Goal: Task Accomplishment & Management: Manage account settings

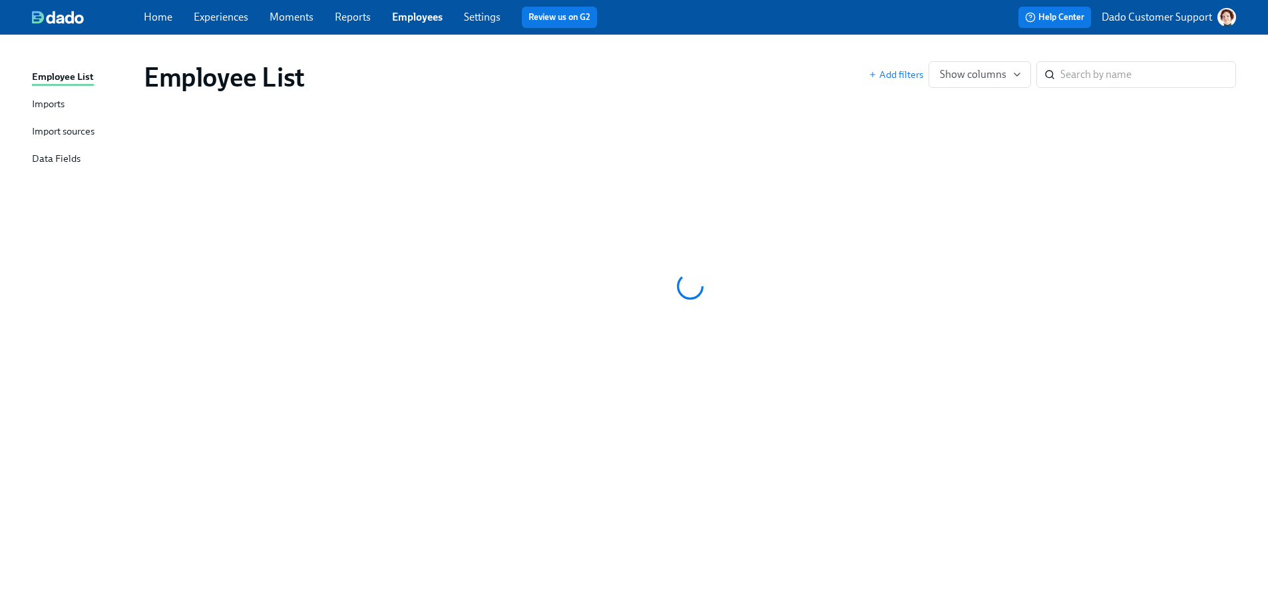
click at [476, 17] on link "Settings" at bounding box center [482, 17] width 37 height 13
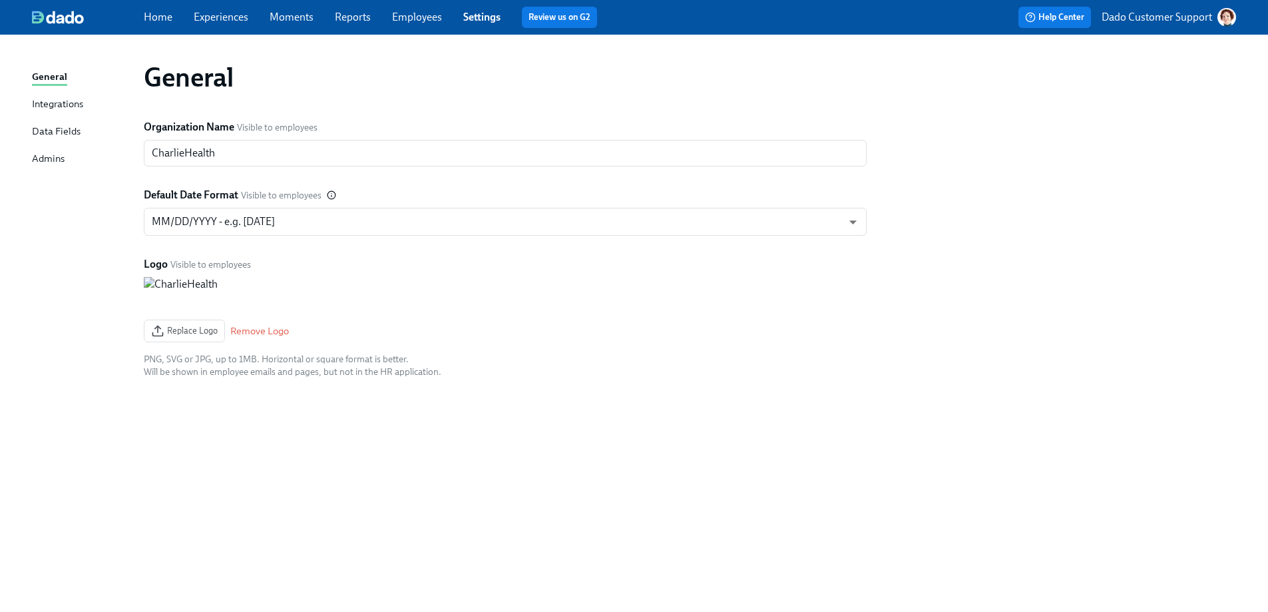
click at [39, 99] on div "Integrations" at bounding box center [57, 105] width 51 height 17
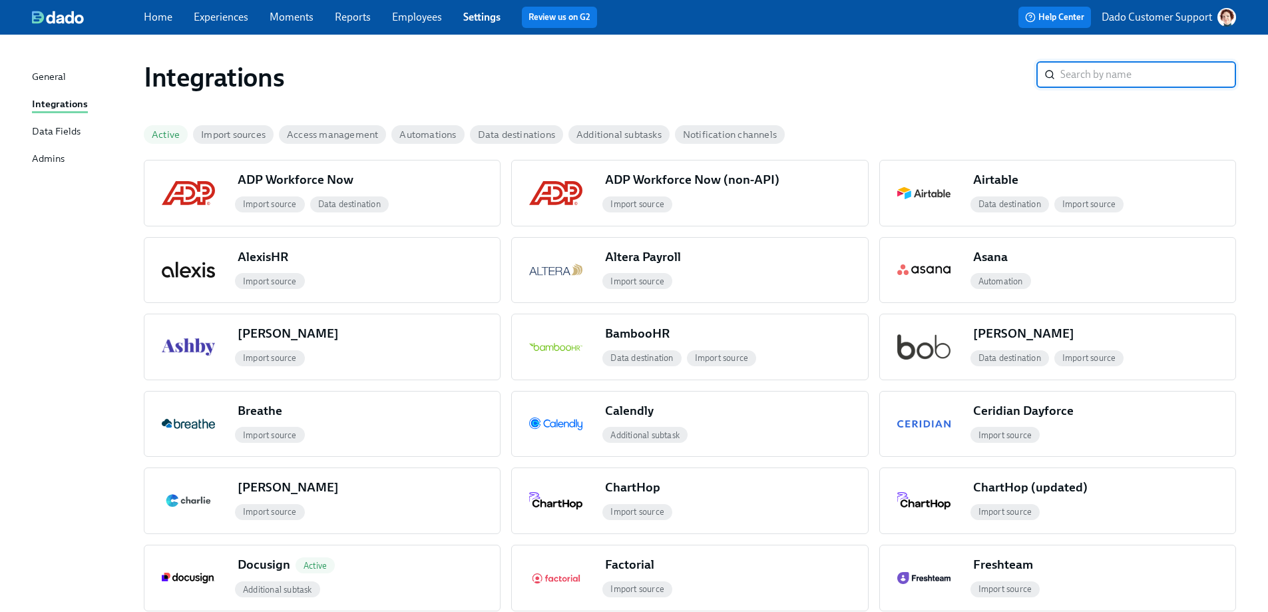
click at [166, 144] on div "Active" at bounding box center [168, 134] width 49 height 29
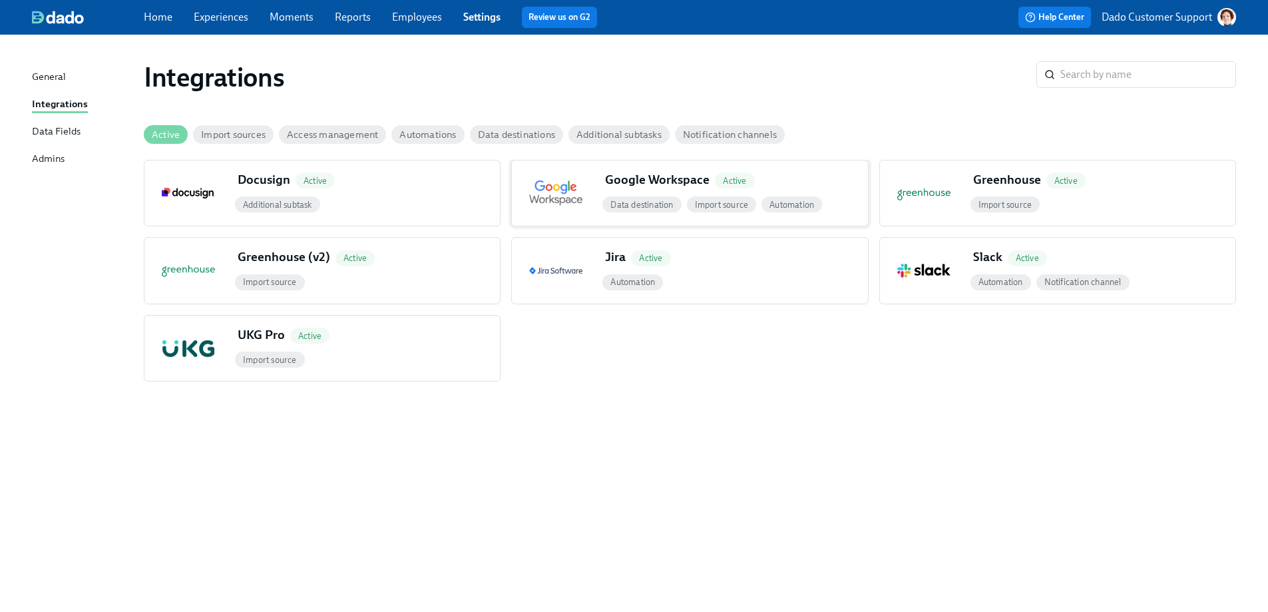
click at [753, 186] on span "Active" at bounding box center [734, 179] width 50 height 26
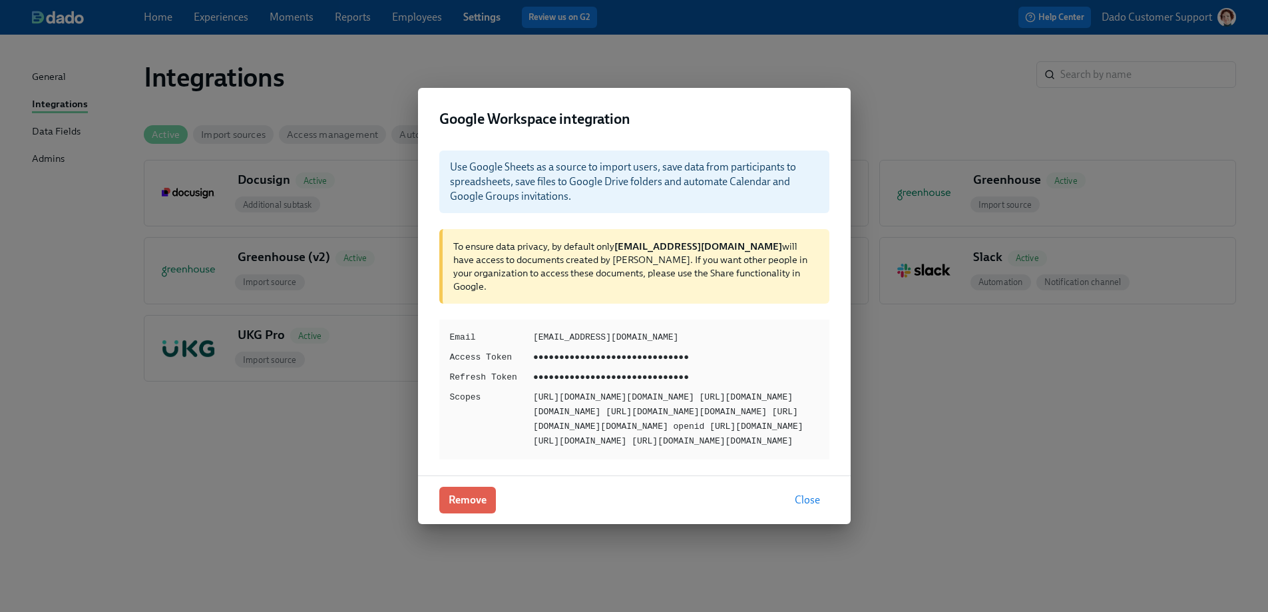
click at [281, 95] on div "Google Workspace integration Use Google Sheets as a source to import users, sav…" at bounding box center [634, 306] width 1268 height 612
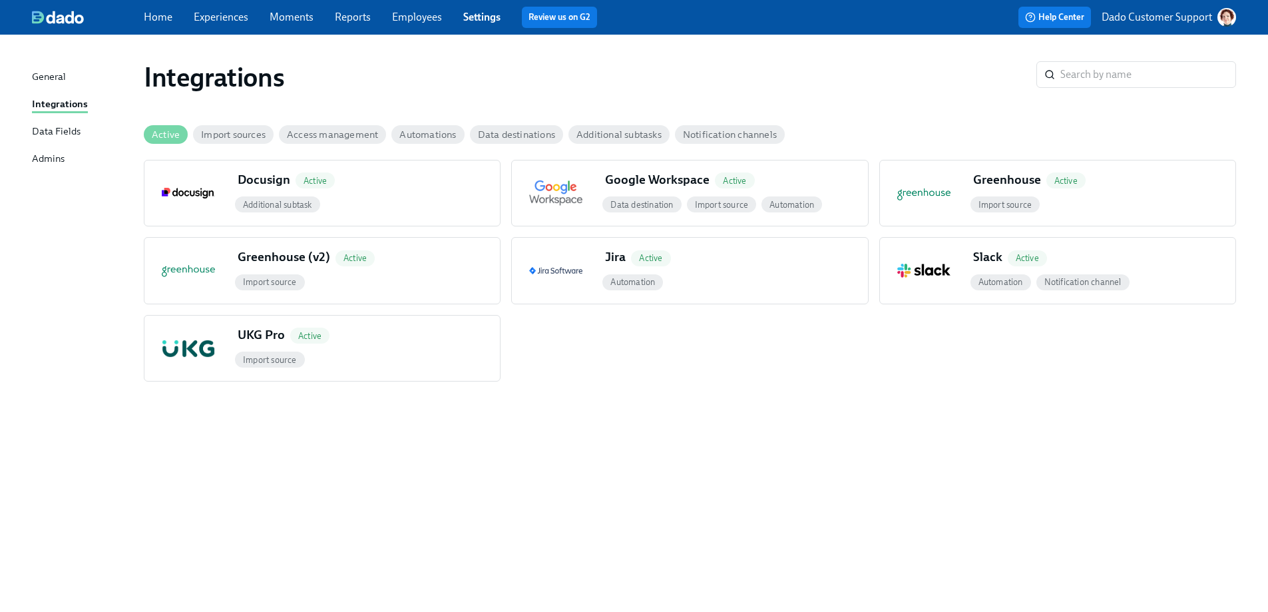
click at [411, 19] on link "Employees" at bounding box center [417, 17] width 50 height 13
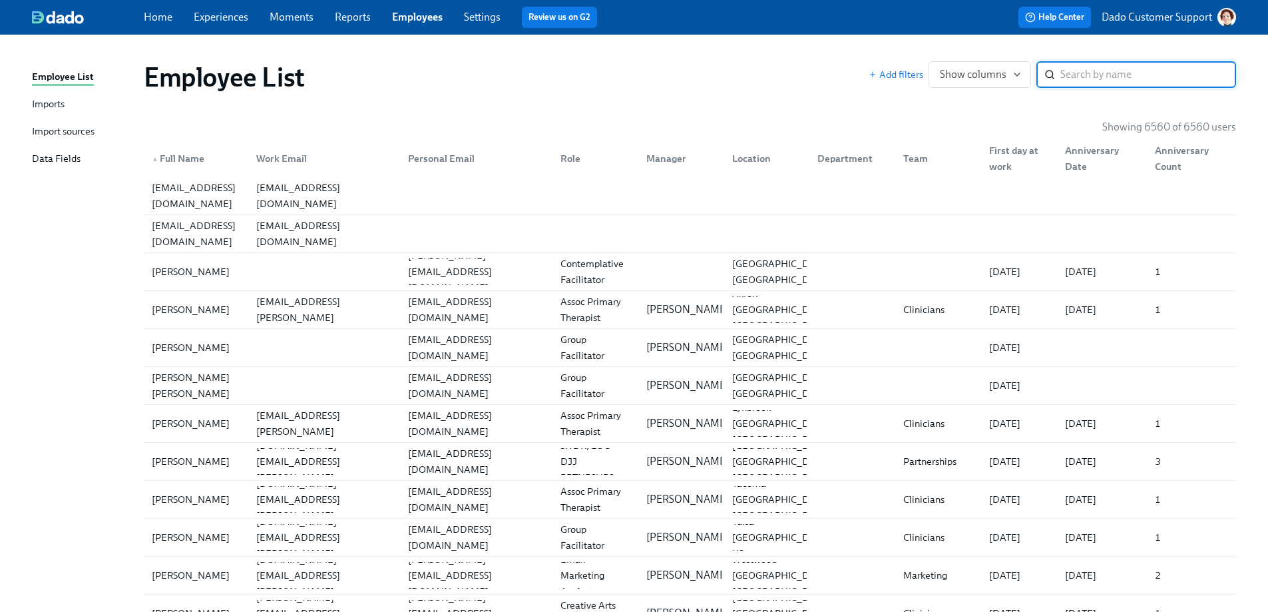
click at [82, 130] on div "Import sources" at bounding box center [63, 132] width 63 height 17
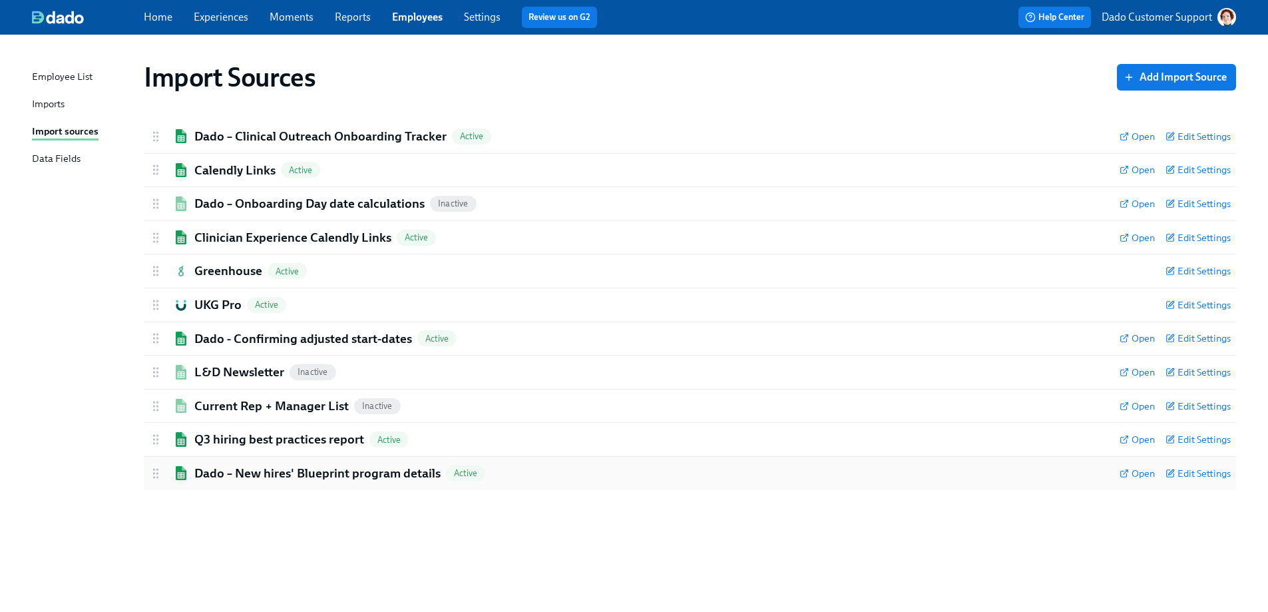
click at [222, 468] on h2 "Dado – New hires' Blueprint program details" at bounding box center [317, 473] width 246 height 17
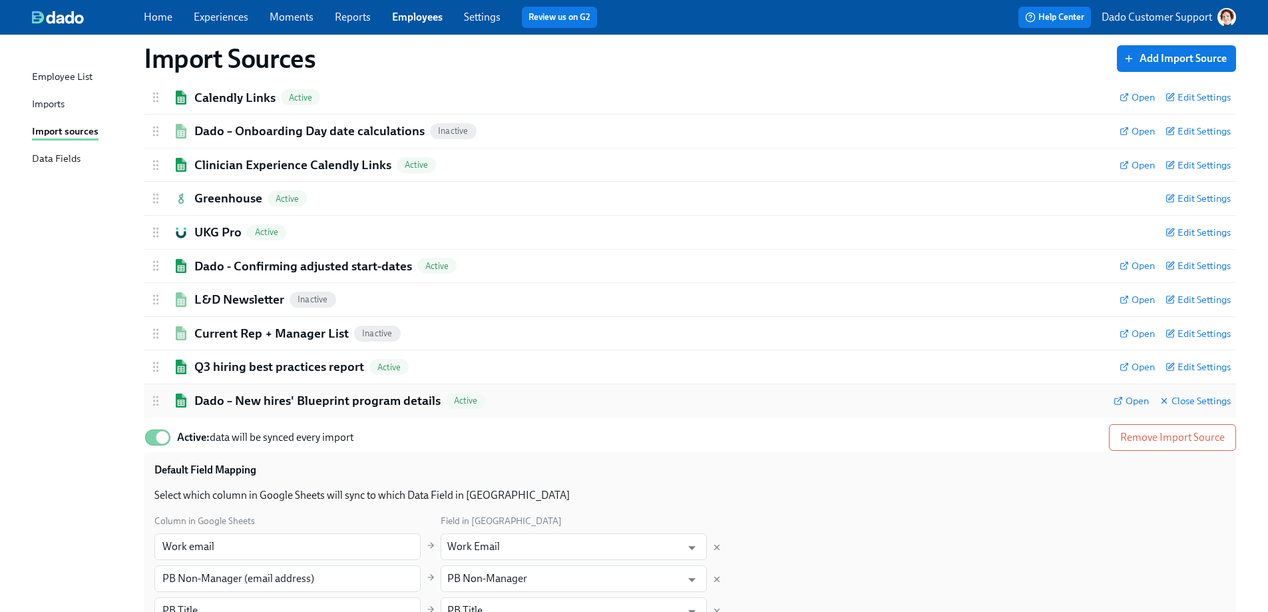
scroll to position [190, 0]
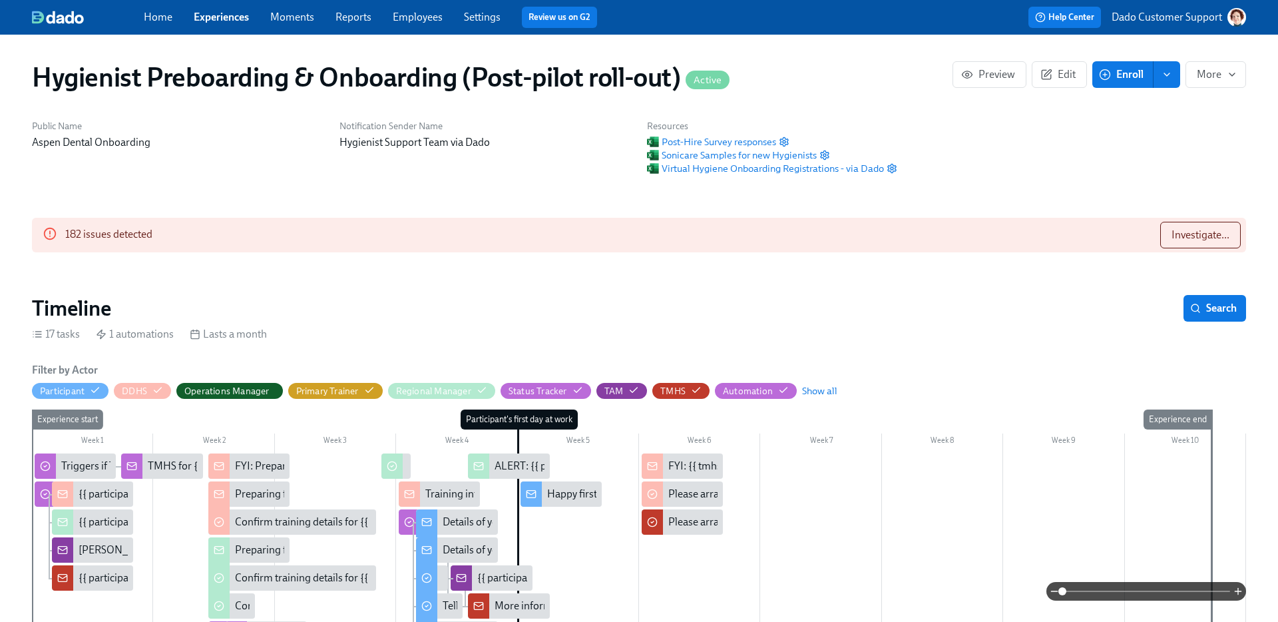
scroll to position [0, 21407]
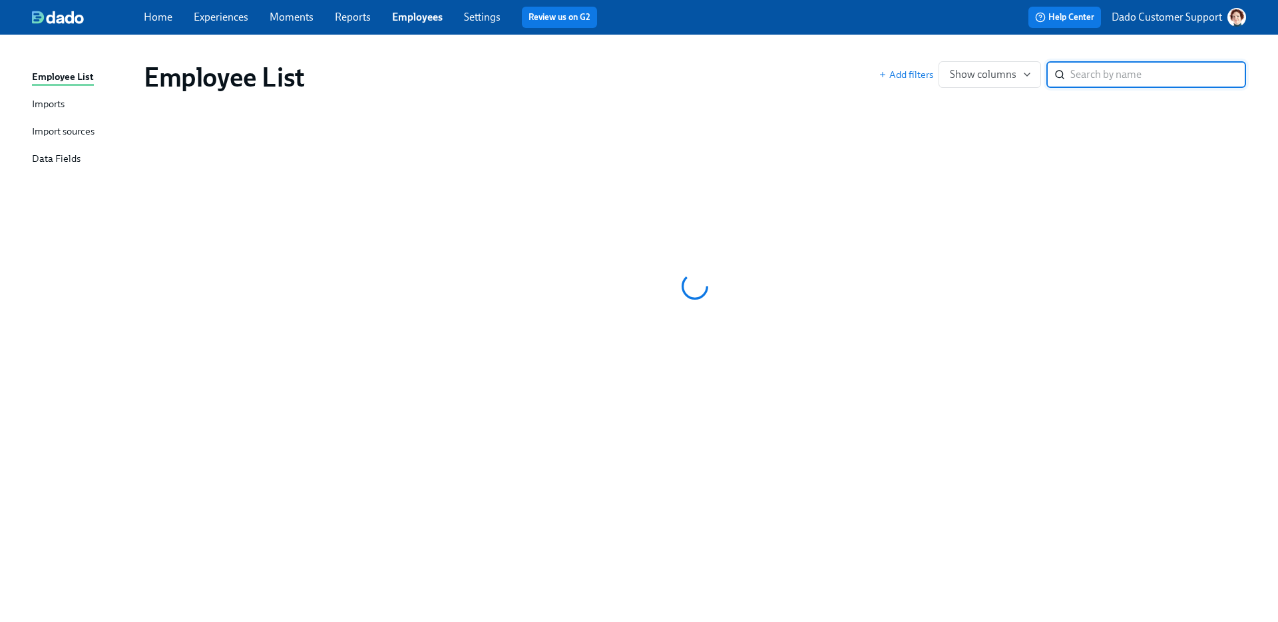
click at [1091, 79] on input "search" at bounding box center [1158, 74] width 176 height 27
paste input "[PERSON_NAME]"
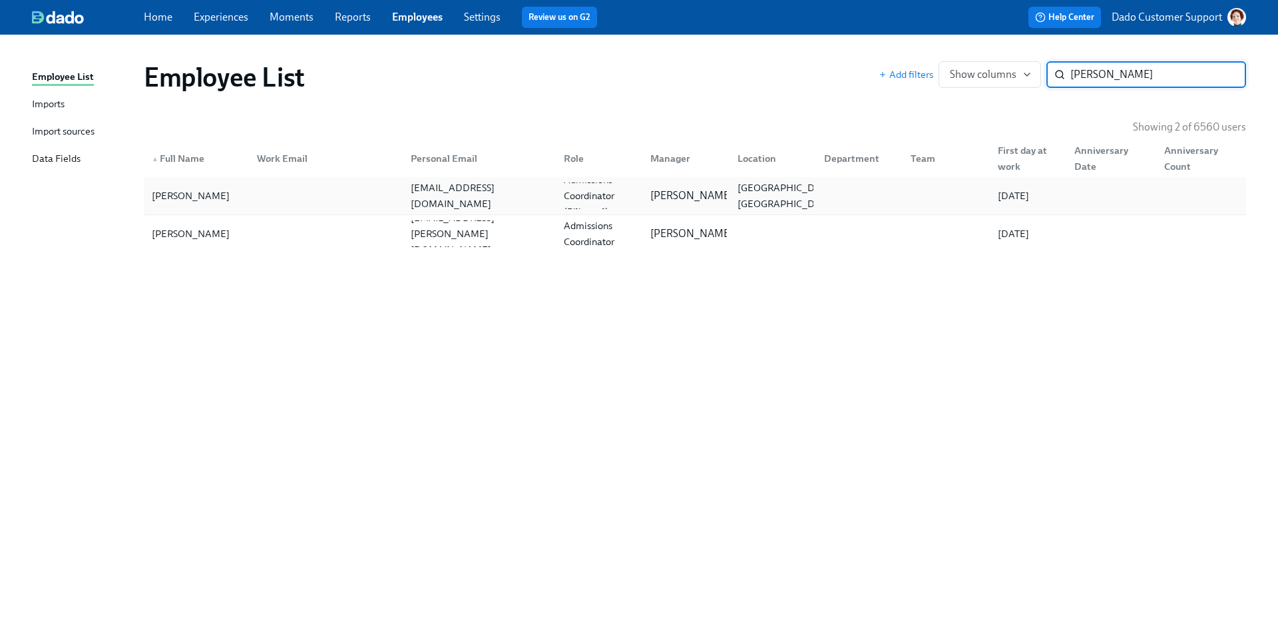
type input "[PERSON_NAME]"
click at [216, 192] on div "[PERSON_NAME]" at bounding box center [190, 196] width 89 height 16
click at [184, 237] on div "[PERSON_NAME]" at bounding box center [190, 234] width 89 height 16
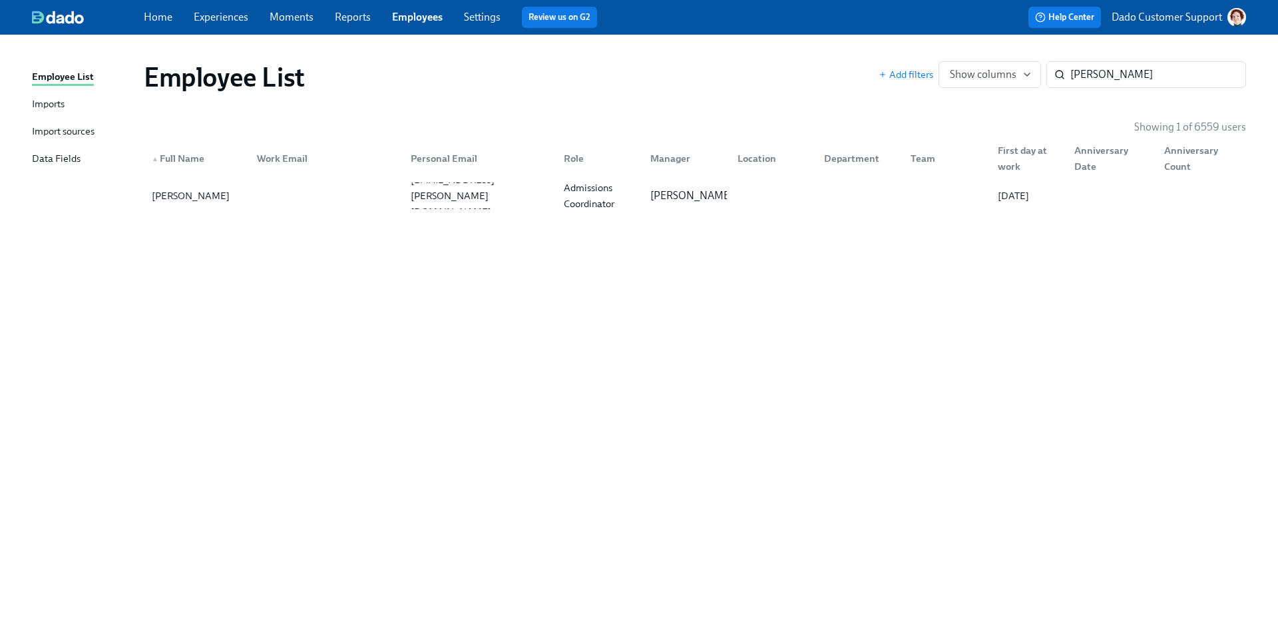
click at [51, 112] on div "Imports" at bounding box center [48, 105] width 33 height 17
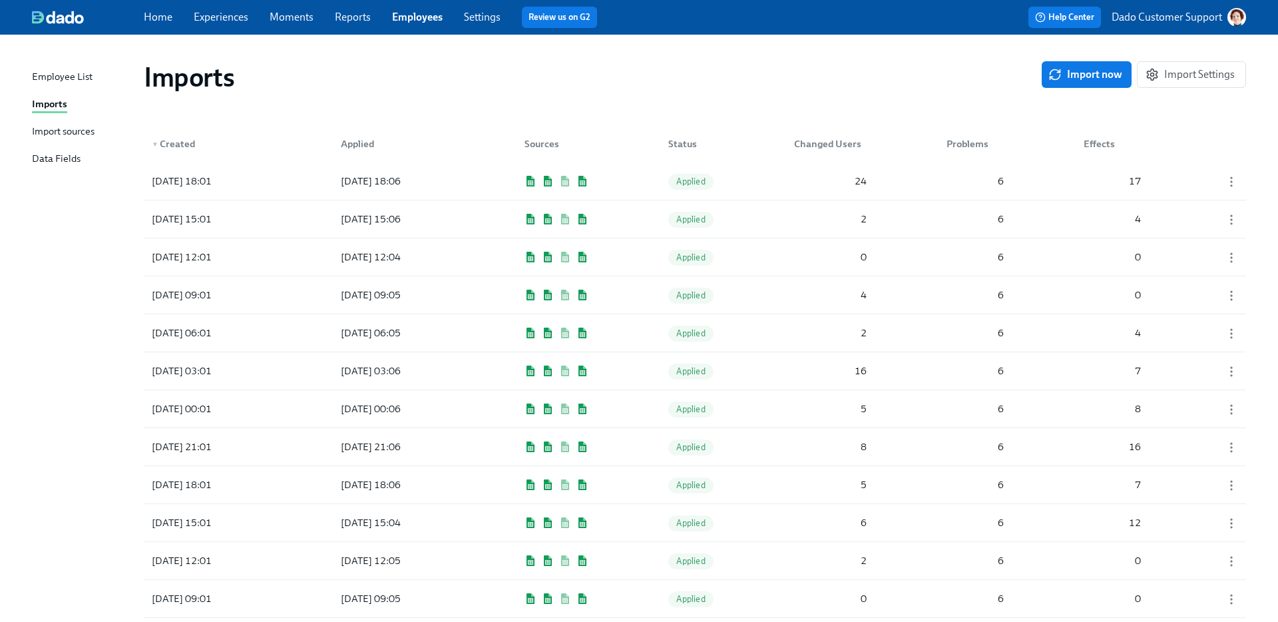
click at [1115, 75] on span "Import now" at bounding box center [1086, 74] width 71 height 13
click at [272, 173] on div "2025/09/23 19:10 In progress 0 0 0" at bounding box center [695, 180] width 1102 height 37
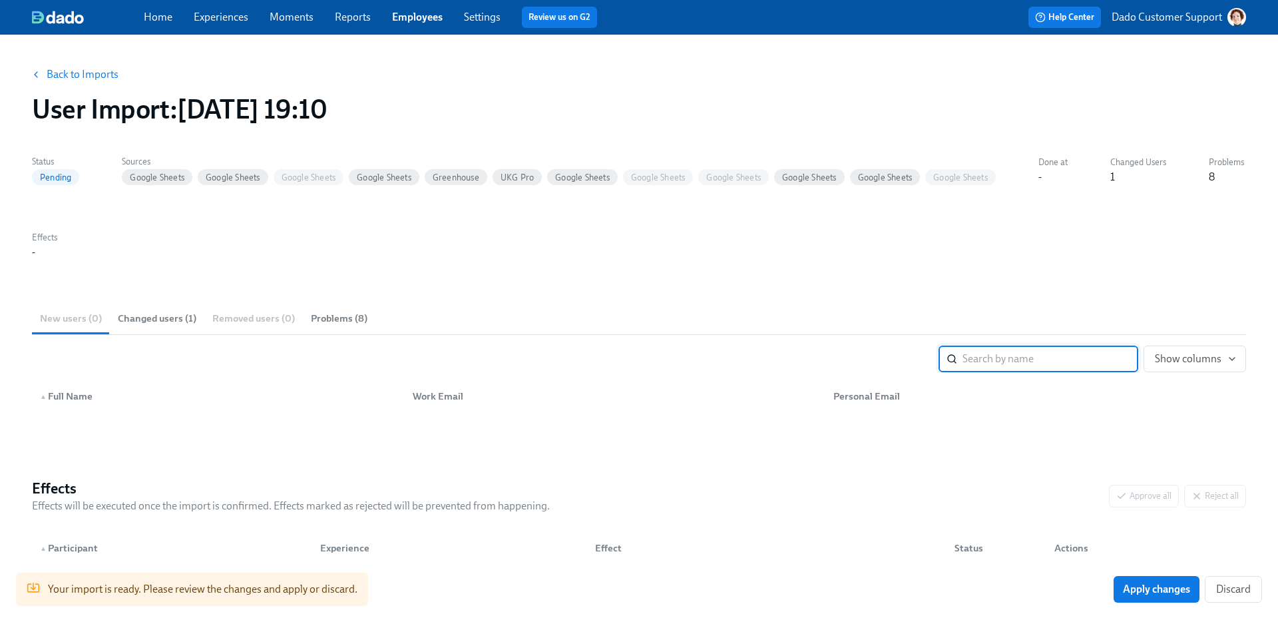
click at [152, 319] on span "Changed users (1)" at bounding box center [157, 318] width 79 height 15
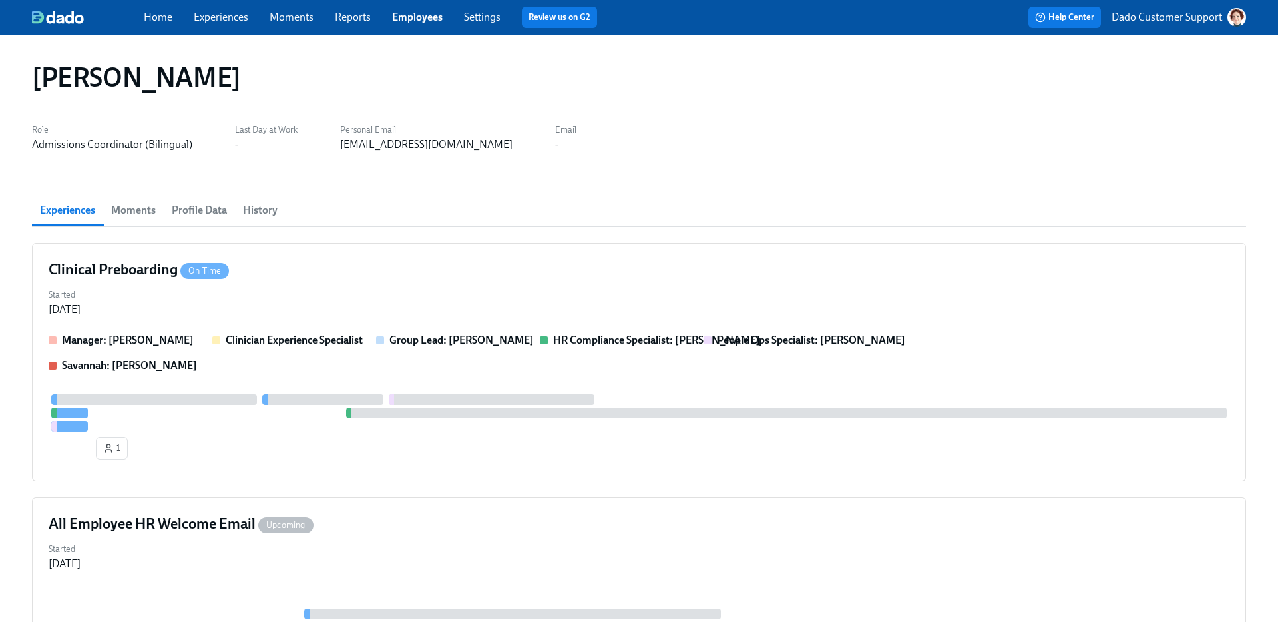
click at [185, 206] on span "Profile Data" at bounding box center [199, 210] width 55 height 19
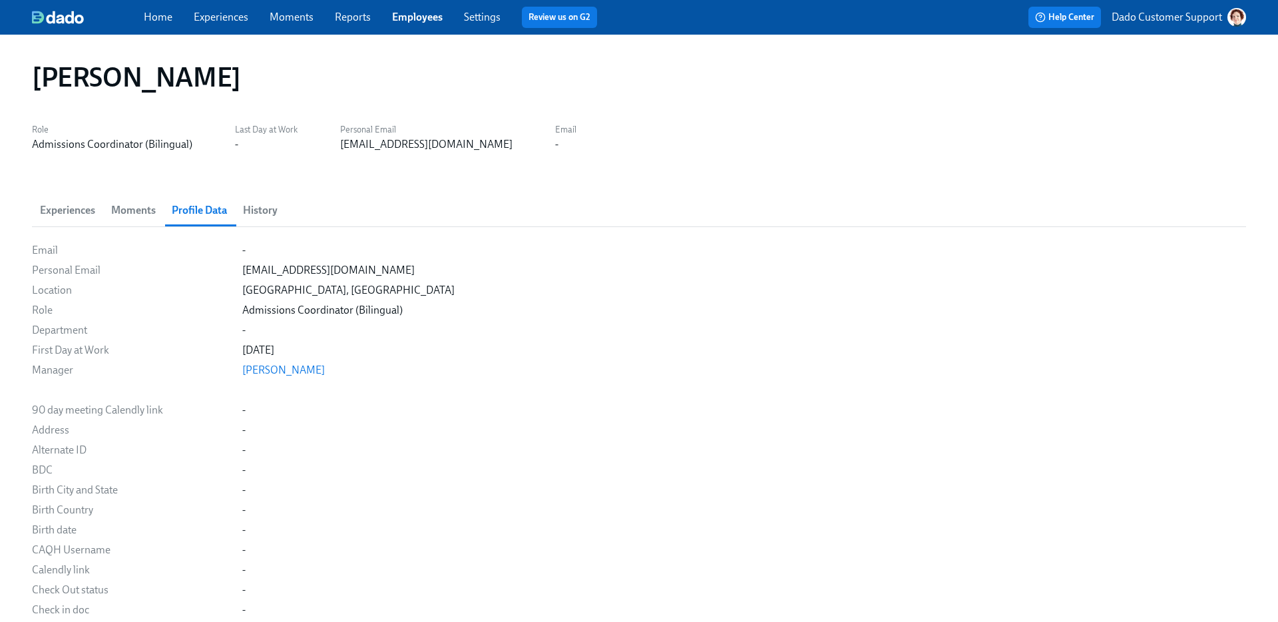
click at [72, 204] on span "Experiences" at bounding box center [67, 210] width 55 height 19
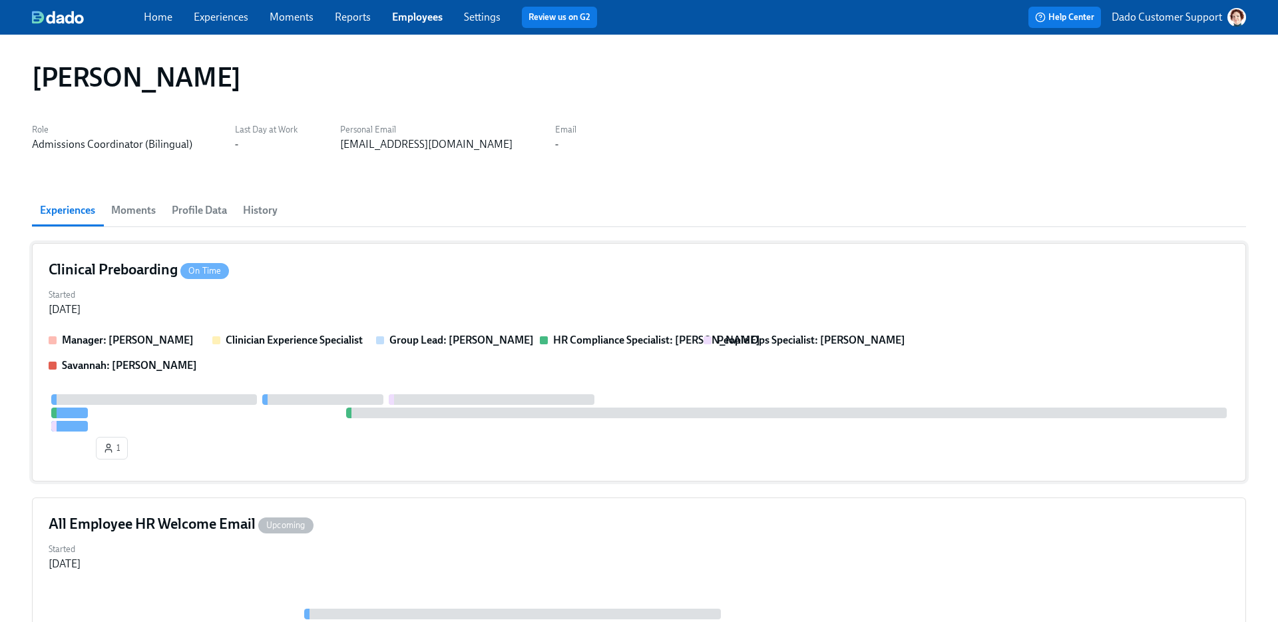
scroll to position [112, 0]
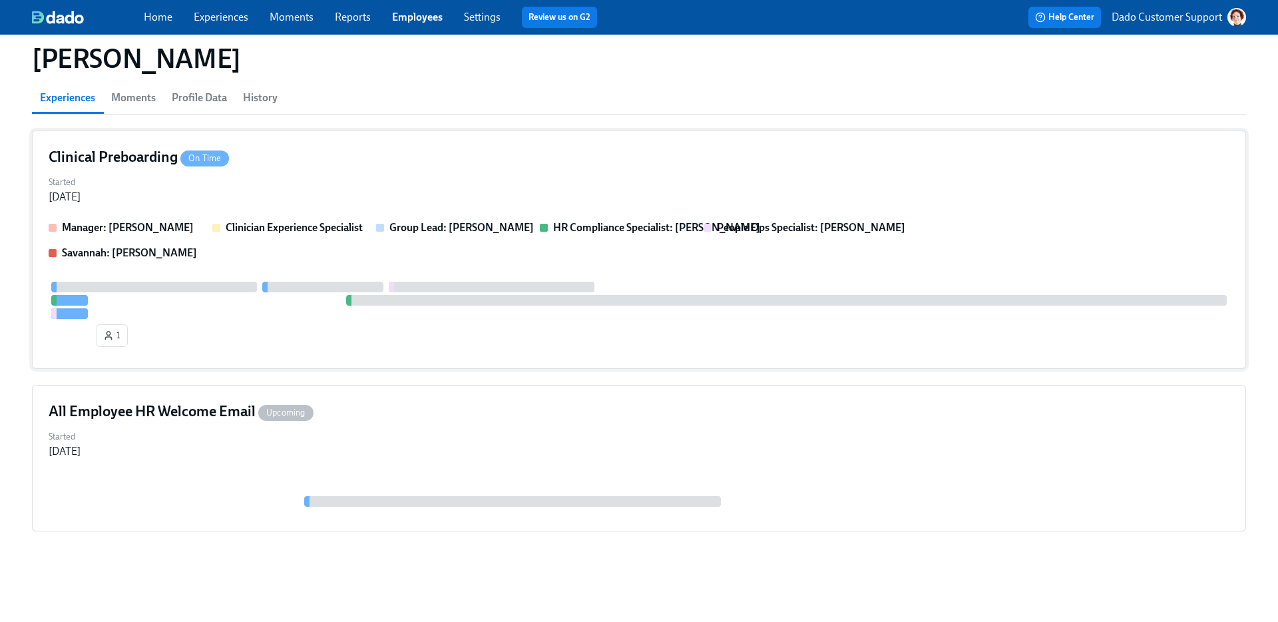
click at [367, 302] on div at bounding box center [786, 300] width 880 height 11
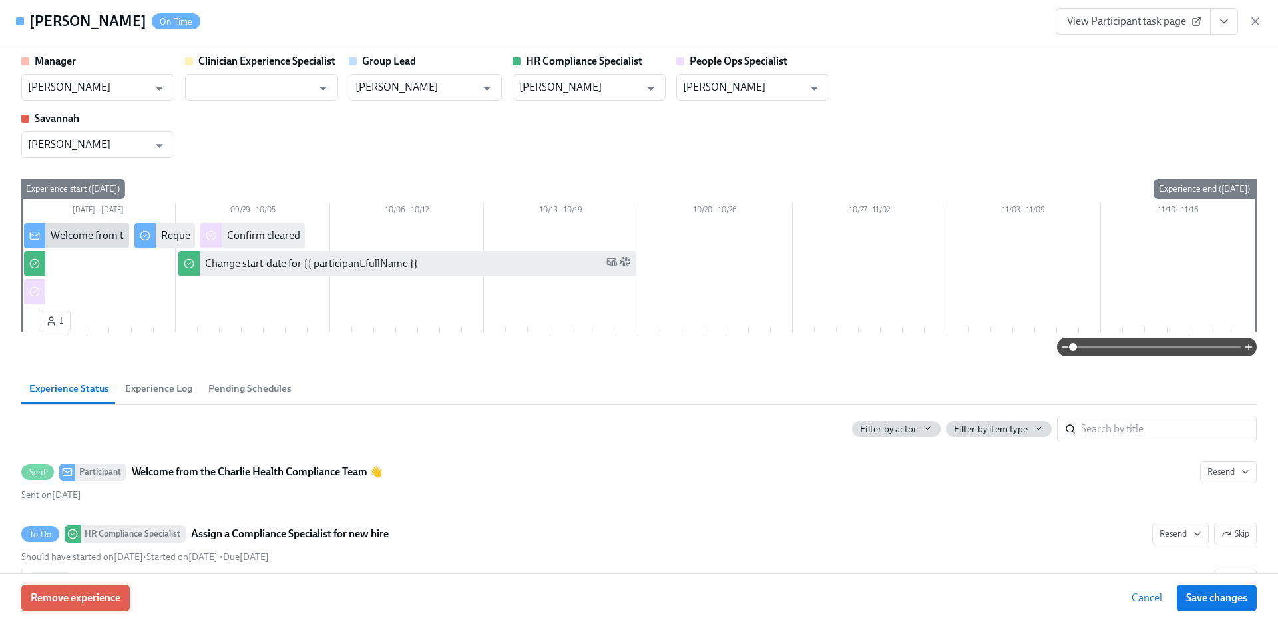
click at [91, 601] on span "Remove experience" at bounding box center [76, 597] width 90 height 13
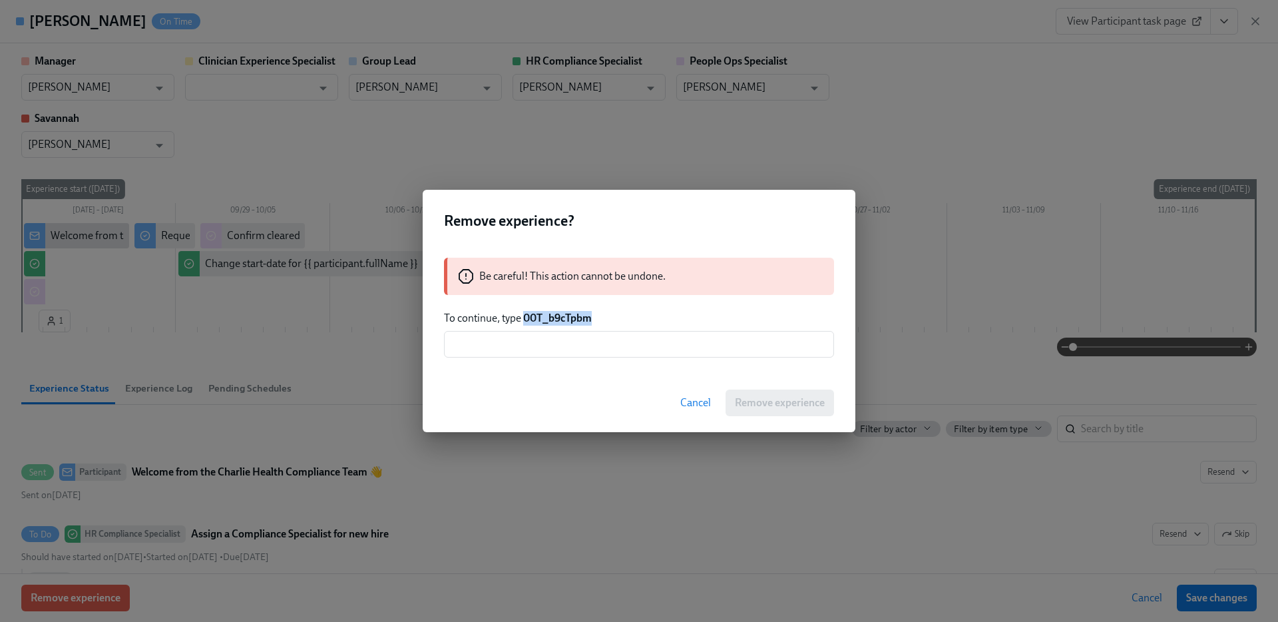
drag, startPoint x: 525, startPoint y: 317, endPoint x: 646, endPoint y: 315, distance: 120.5
click at [641, 315] on p "To continue, type 00T_b9cTpbm" at bounding box center [639, 318] width 390 height 15
copy strong "00T_b9cTpbm"
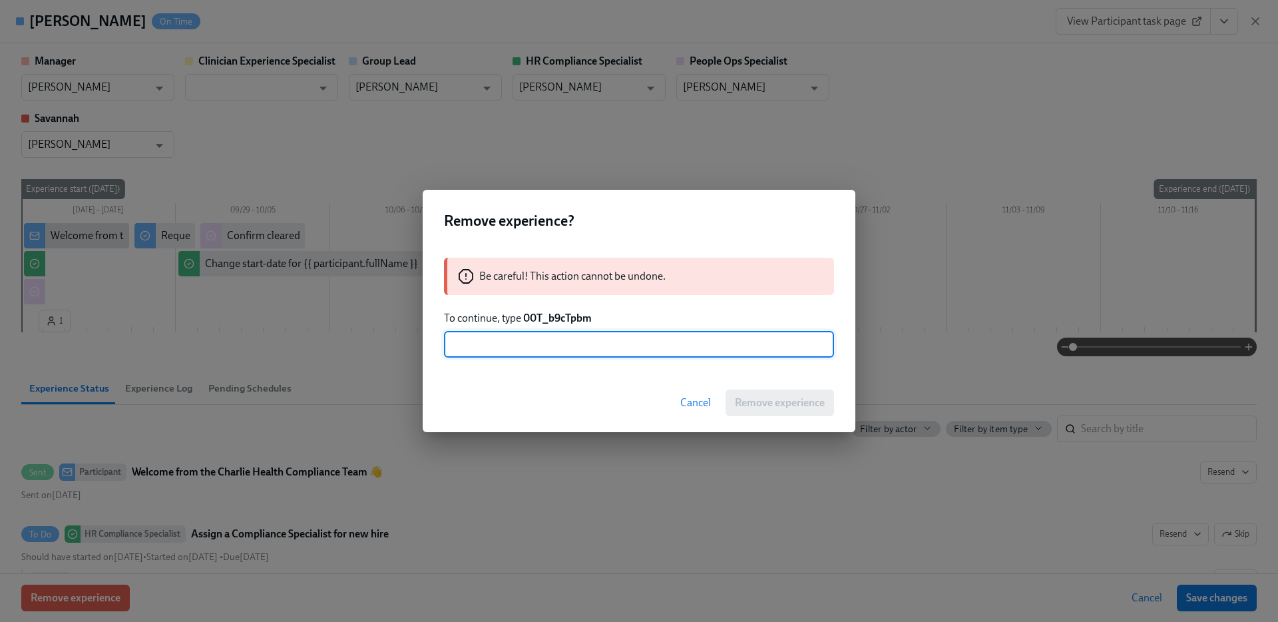
click at [608, 353] on input "text" at bounding box center [639, 344] width 390 height 27
paste input "00T_b9cTpbm"
type input "00T_b9cTpbm"
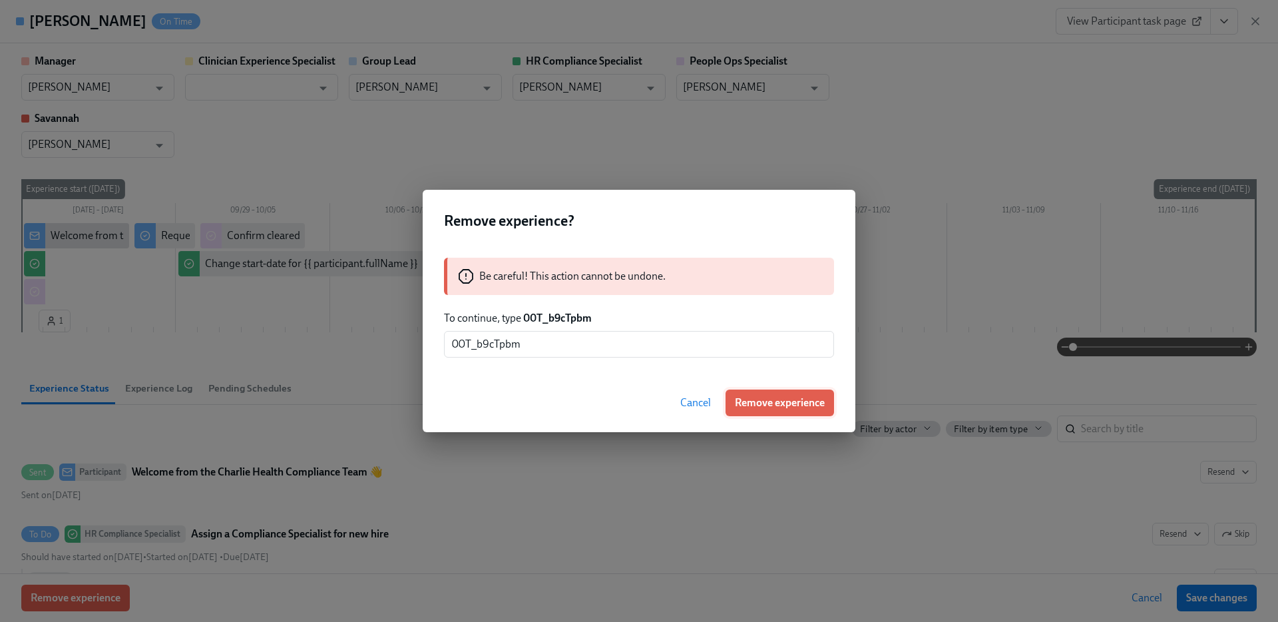
click at [787, 404] on span "Remove experience" at bounding box center [780, 402] width 90 height 13
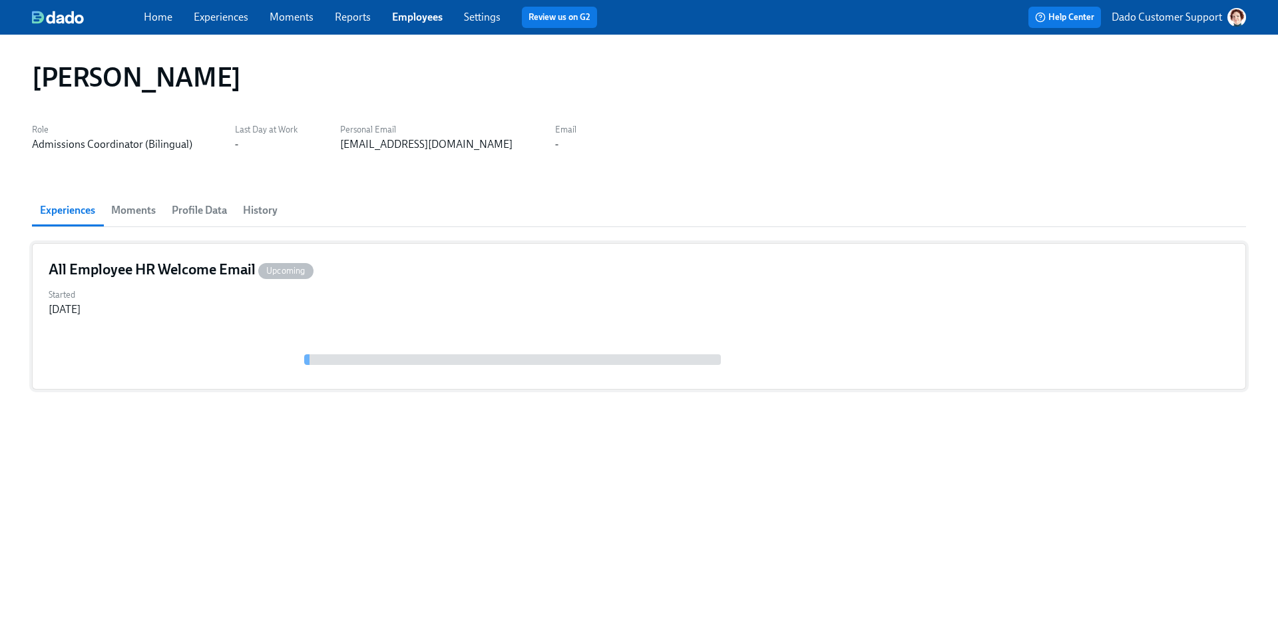
click at [345, 344] on div at bounding box center [639, 353] width 1181 height 40
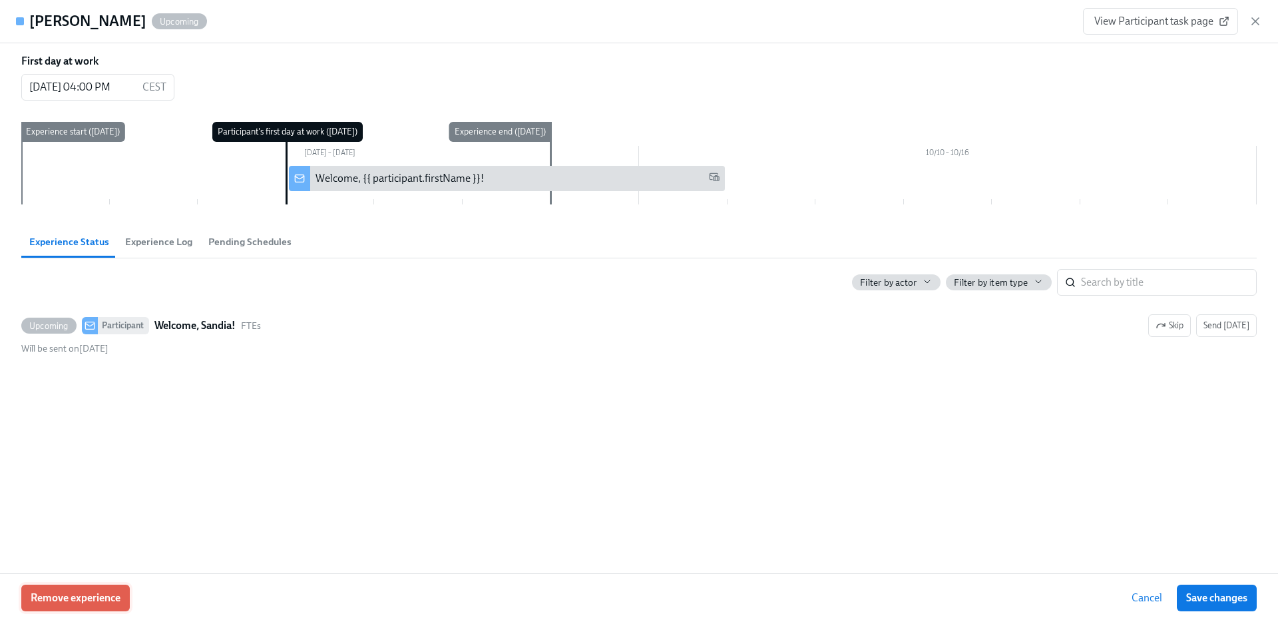
click at [101, 598] on span "Remove experience" at bounding box center [76, 597] width 90 height 13
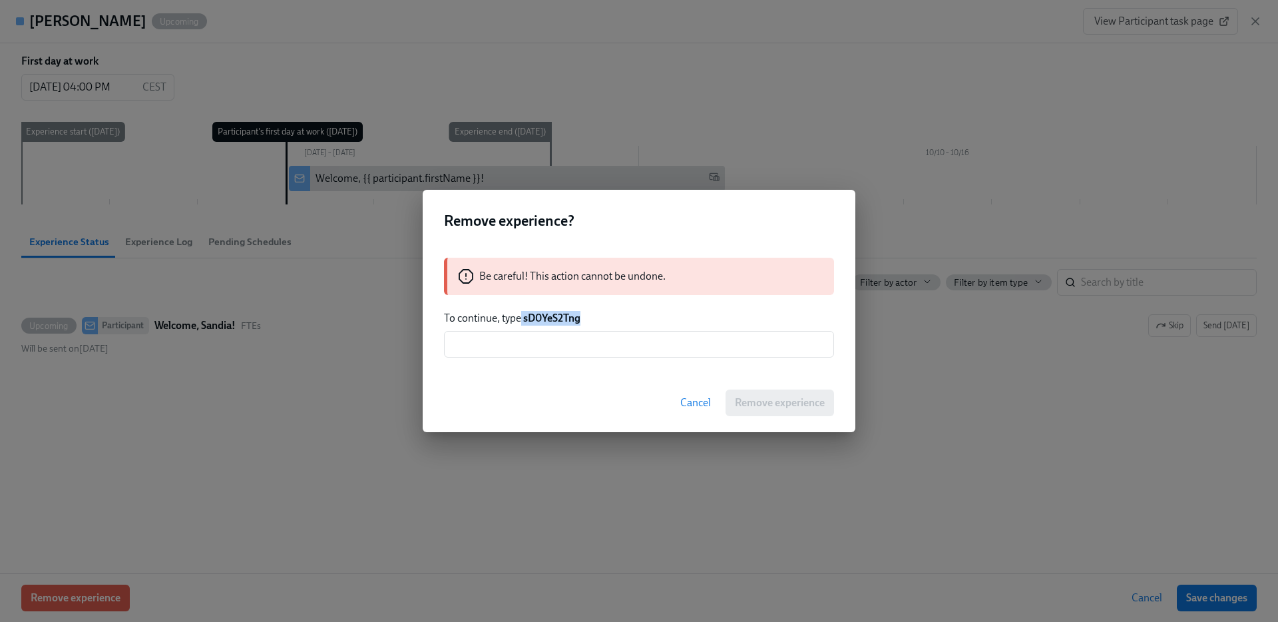
drag, startPoint x: 522, startPoint y: 322, endPoint x: 607, endPoint y: 319, distance: 85.3
click at [606, 319] on p "To continue, type sD0YeS2Tng" at bounding box center [639, 318] width 390 height 15
copy p "sD0YeS2Tng"
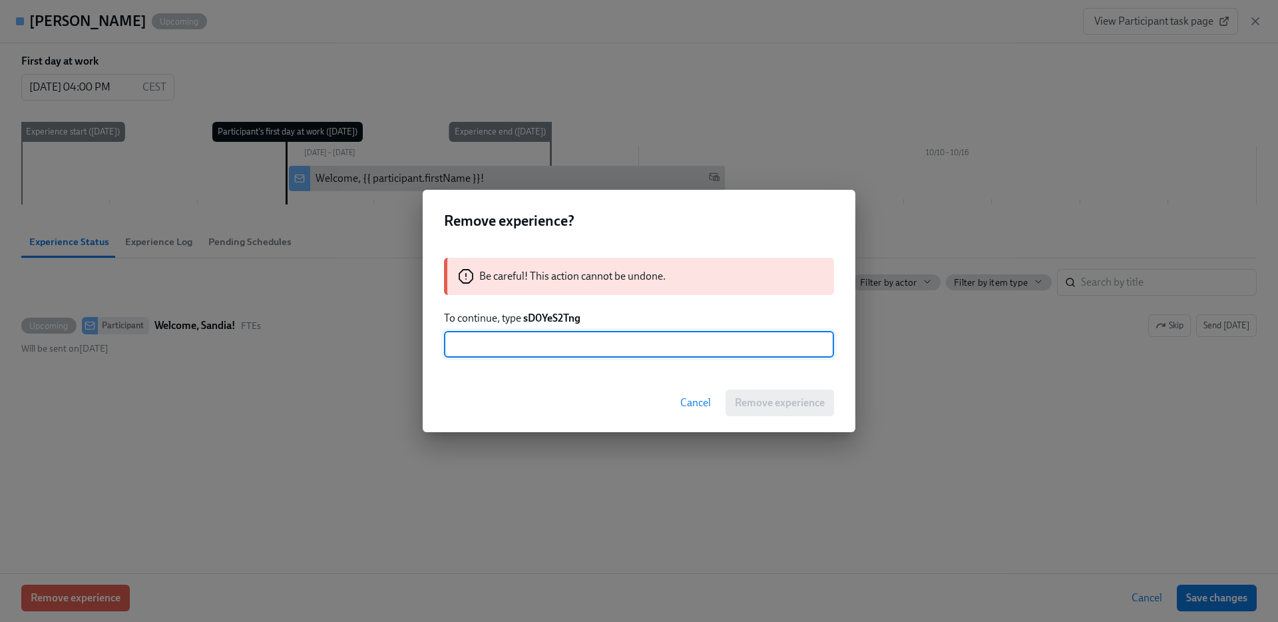
click at [574, 353] on input "text" at bounding box center [639, 344] width 390 height 27
paste input "sD0YeS2Tng"
click at [785, 415] on div "Cancel Remove experience" at bounding box center [639, 402] width 433 height 59
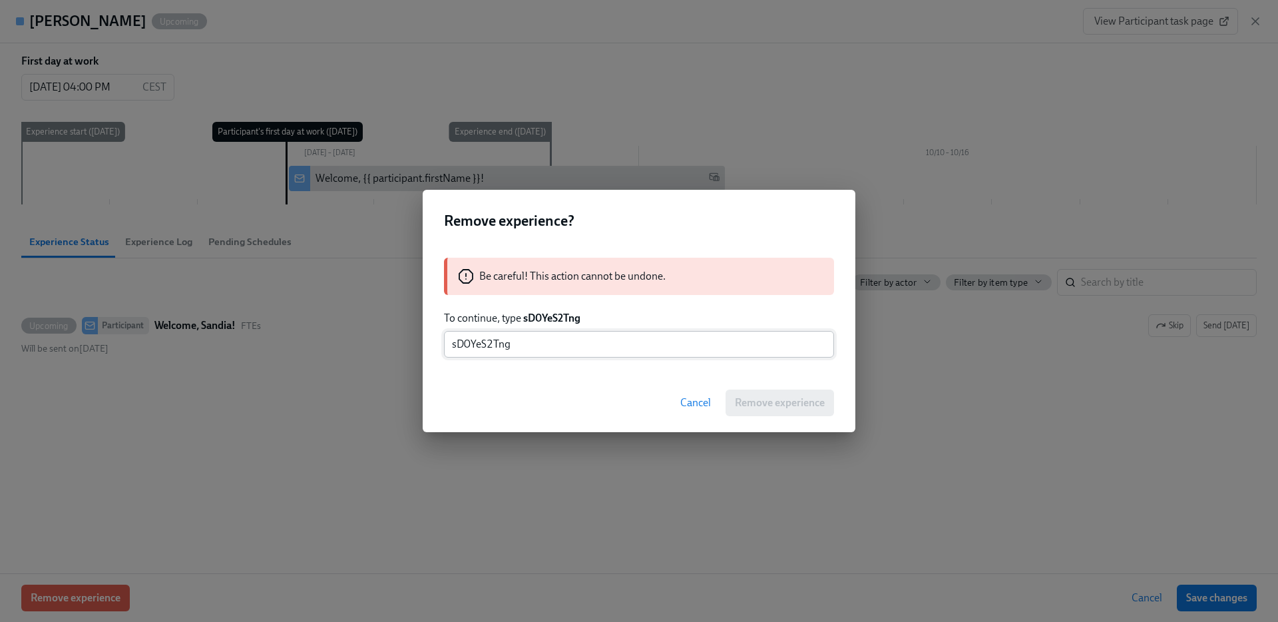
click at [490, 350] on input "sD0YeS2Tng" at bounding box center [639, 344] width 390 height 27
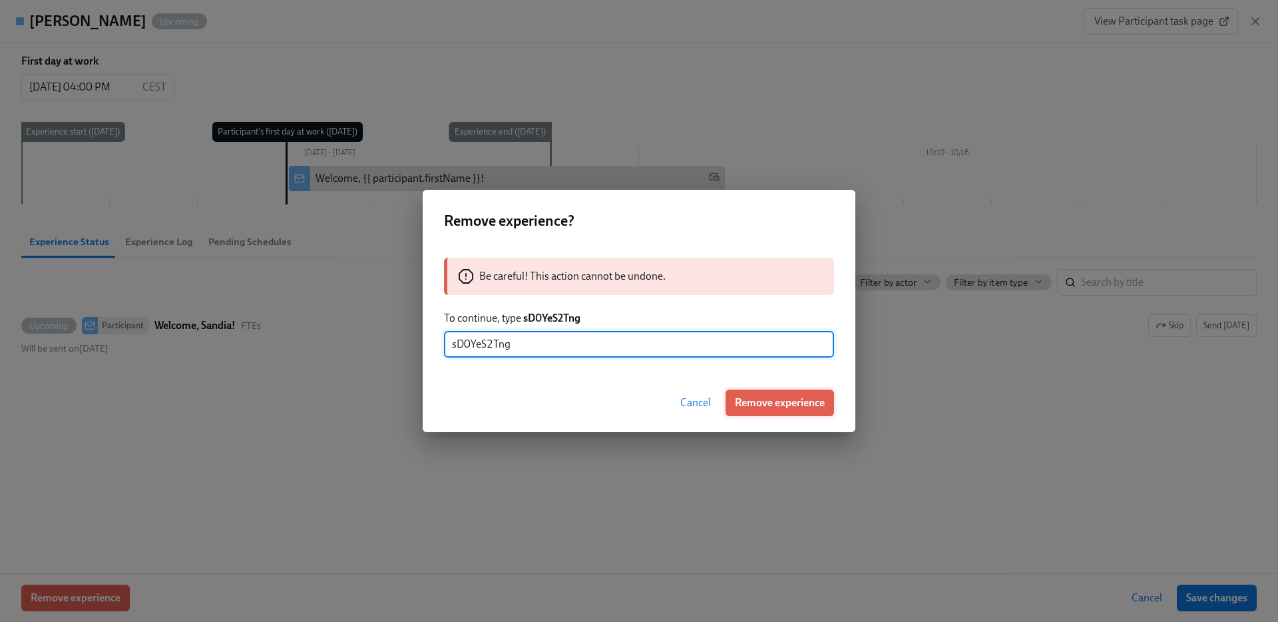
type input "sD0YeS2Tng"
click at [758, 402] on span "Remove experience" at bounding box center [780, 402] width 90 height 13
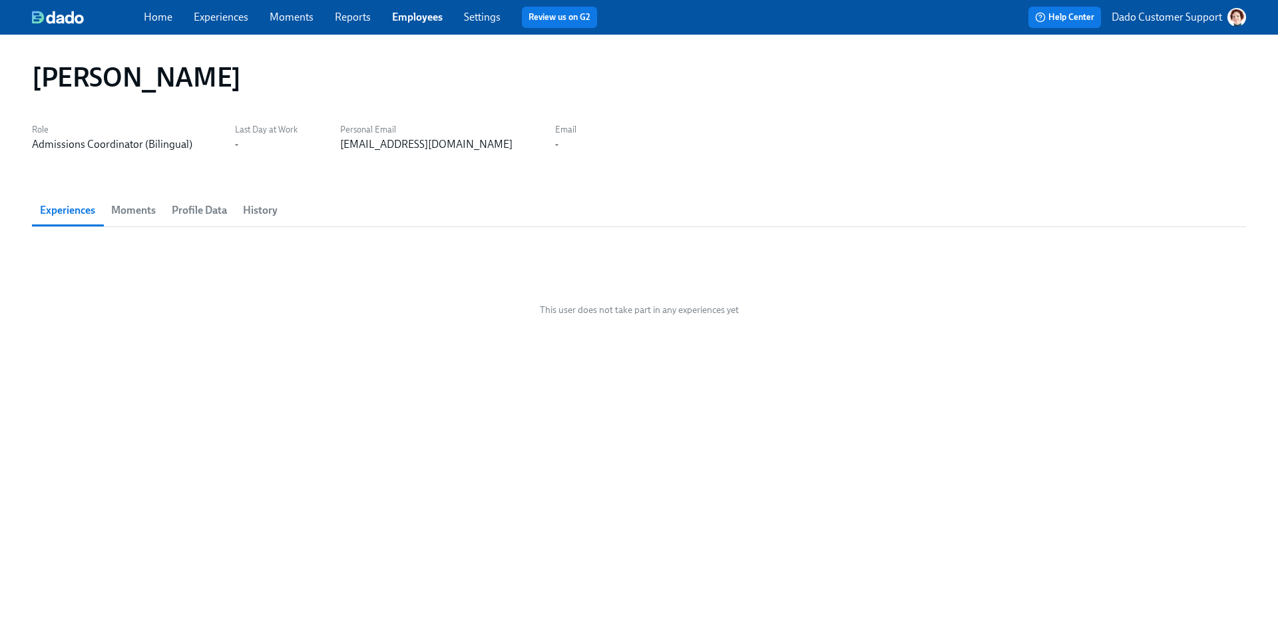
click at [200, 209] on span "Profile Data" at bounding box center [199, 210] width 55 height 19
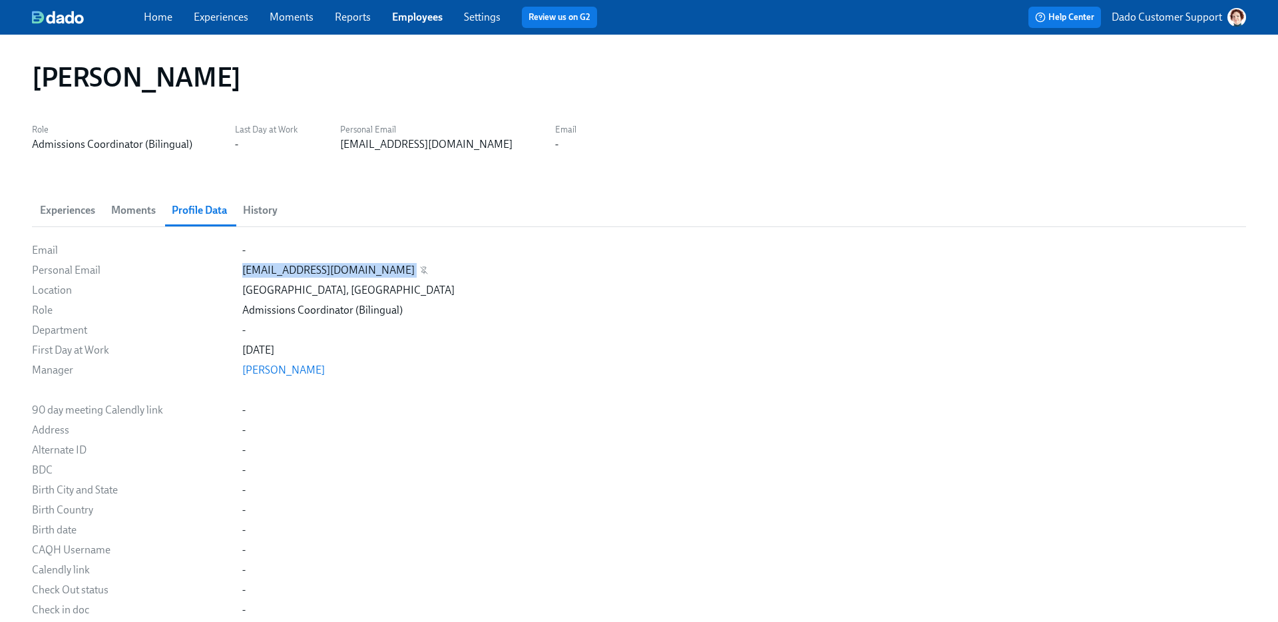
drag, startPoint x: 202, startPoint y: 269, endPoint x: 375, endPoint y: 271, distance: 173.0
click at [375, 271] on div "sandia.reyes90@gmail.com" at bounding box center [744, 270] width 1004 height 15
copy div "sandia.reyes90@gmail.com"
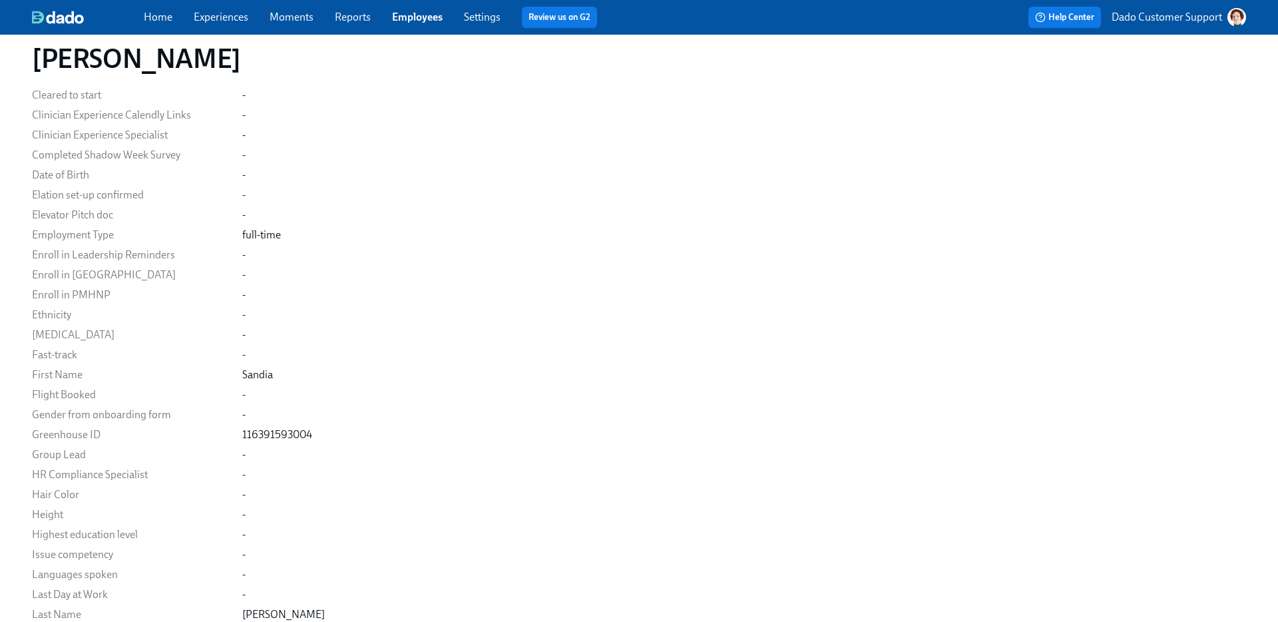
scroll to position [556, 0]
click at [242, 427] on div "116391593004" at bounding box center [277, 433] width 70 height 15
copy div "116391593004"
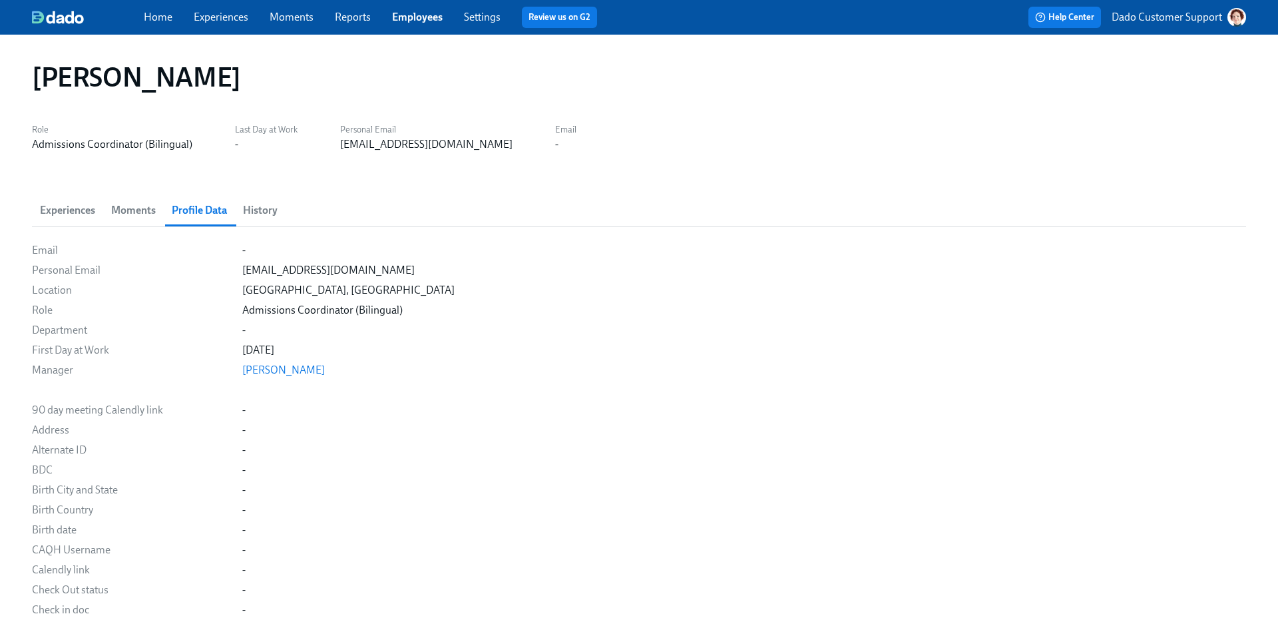
click at [61, 208] on span "Experiences" at bounding box center [67, 210] width 55 height 19
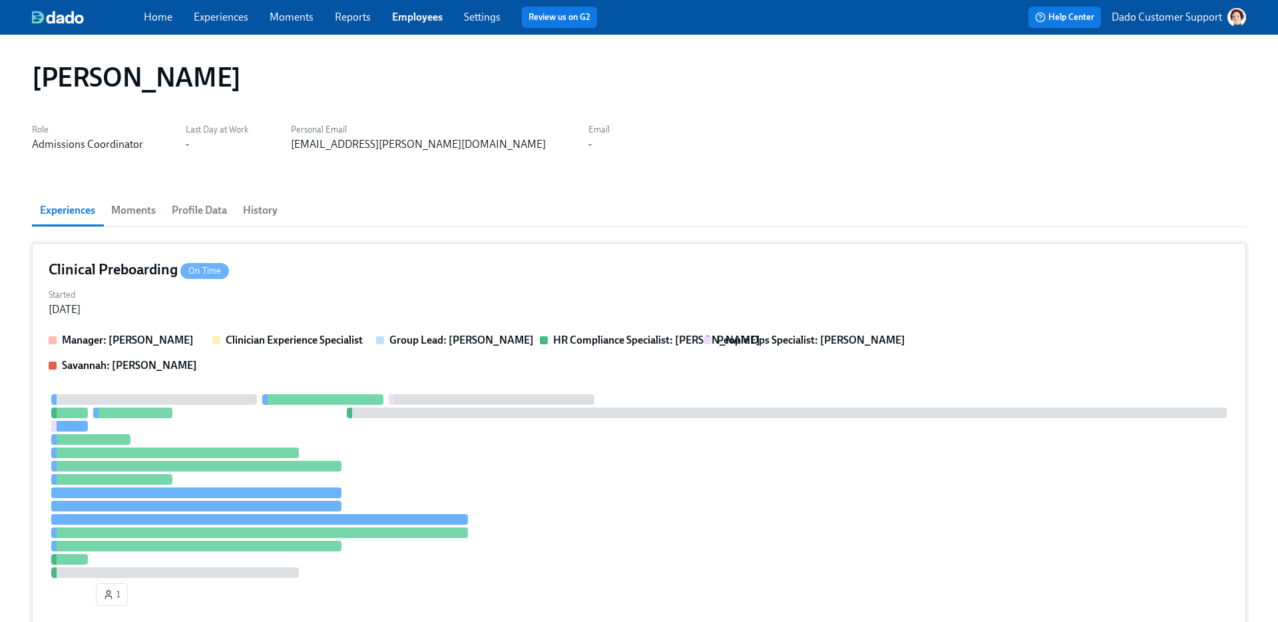
scroll to position [97, 0]
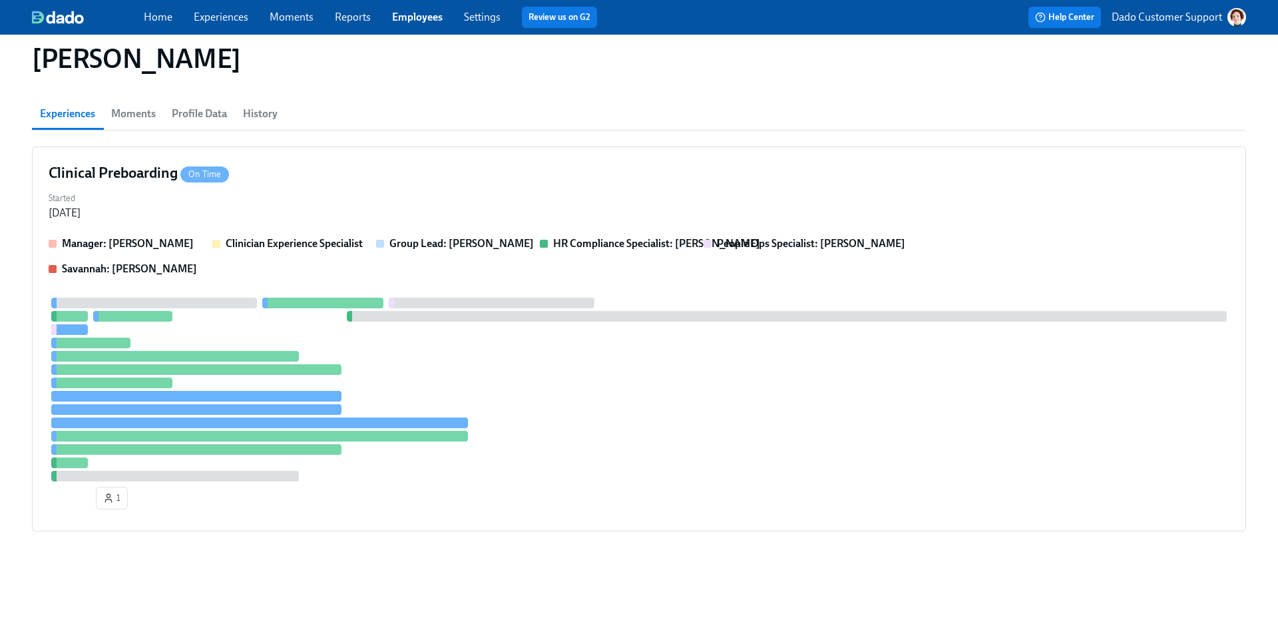
click at [235, 9] on div "Home Experiences Moments Reports Employees Settings Review us on G2" at bounding box center [419, 17] width 551 height 21
click at [224, 17] on link "Experiences" at bounding box center [221, 17] width 55 height 13
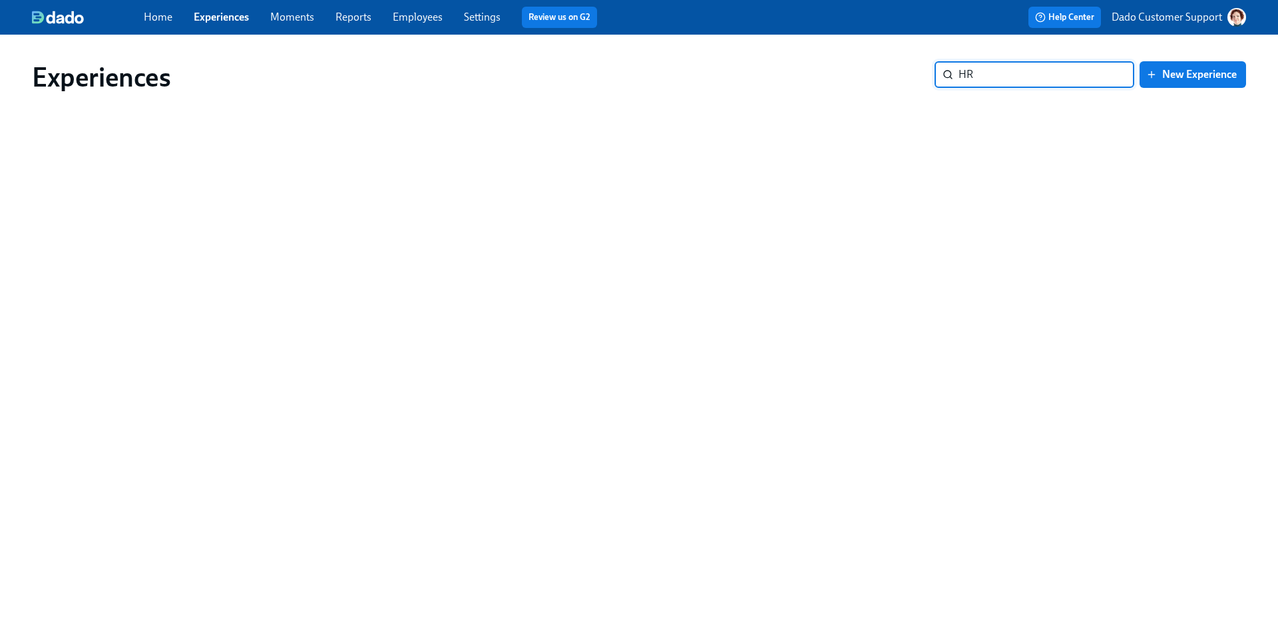
type input "HR"
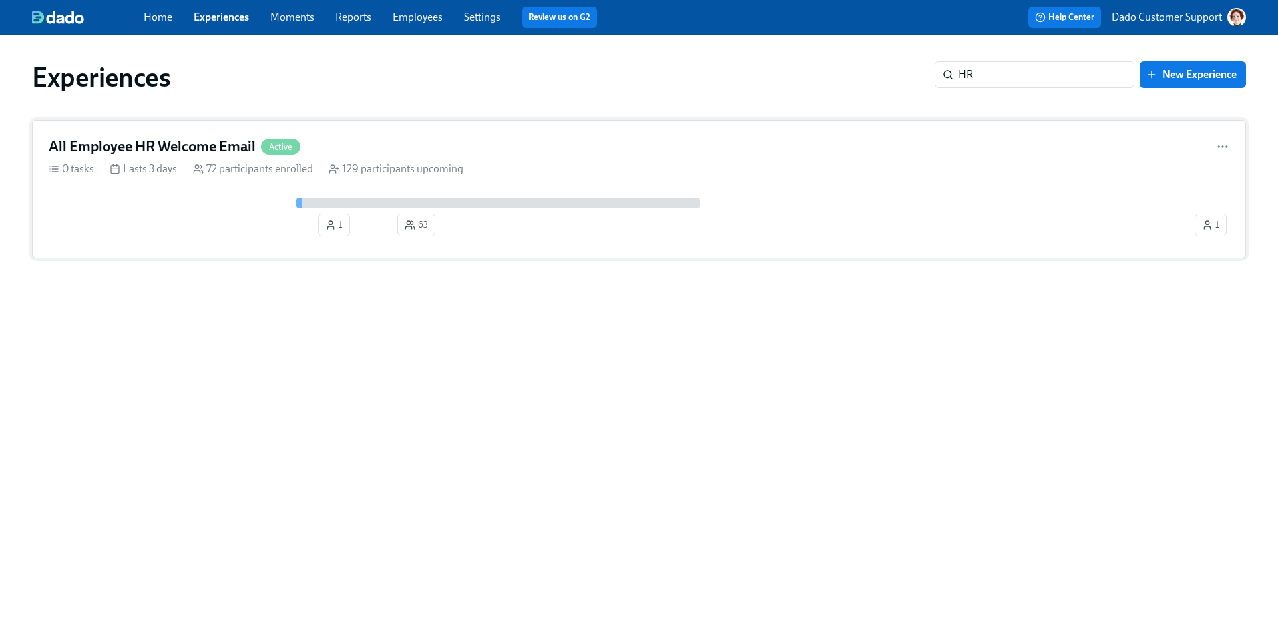
click at [385, 229] on div "63" at bounding box center [416, 225] width 77 height 23
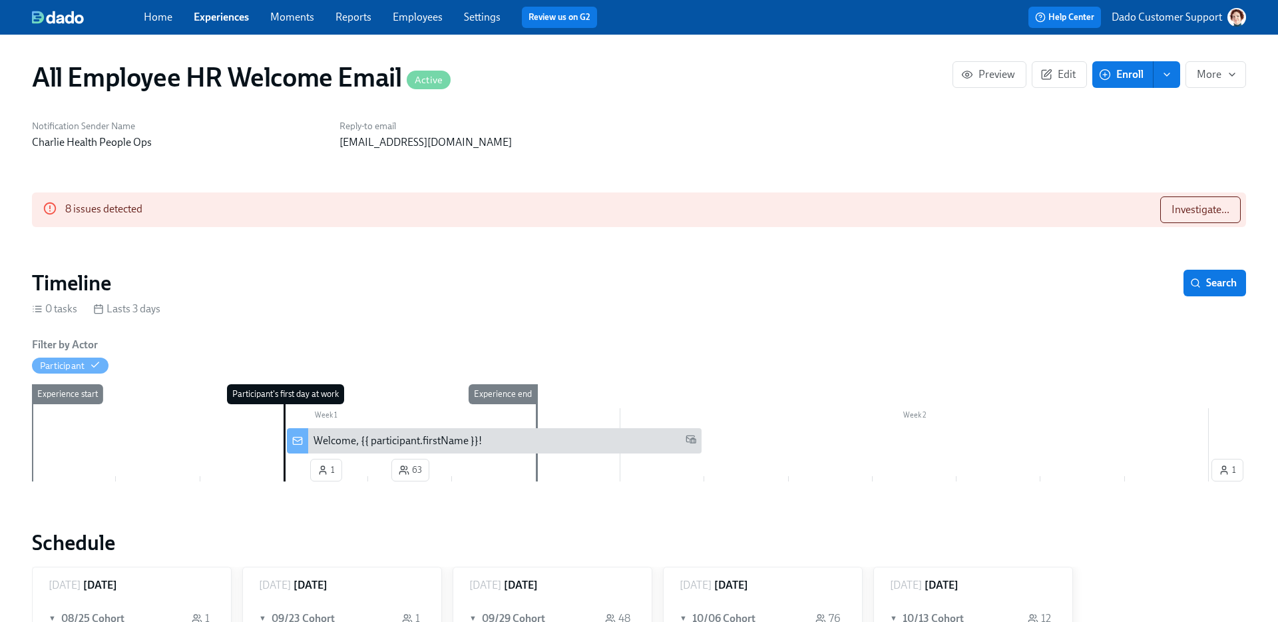
click at [1110, 71] on icon "button" at bounding box center [1105, 75] width 12 height 12
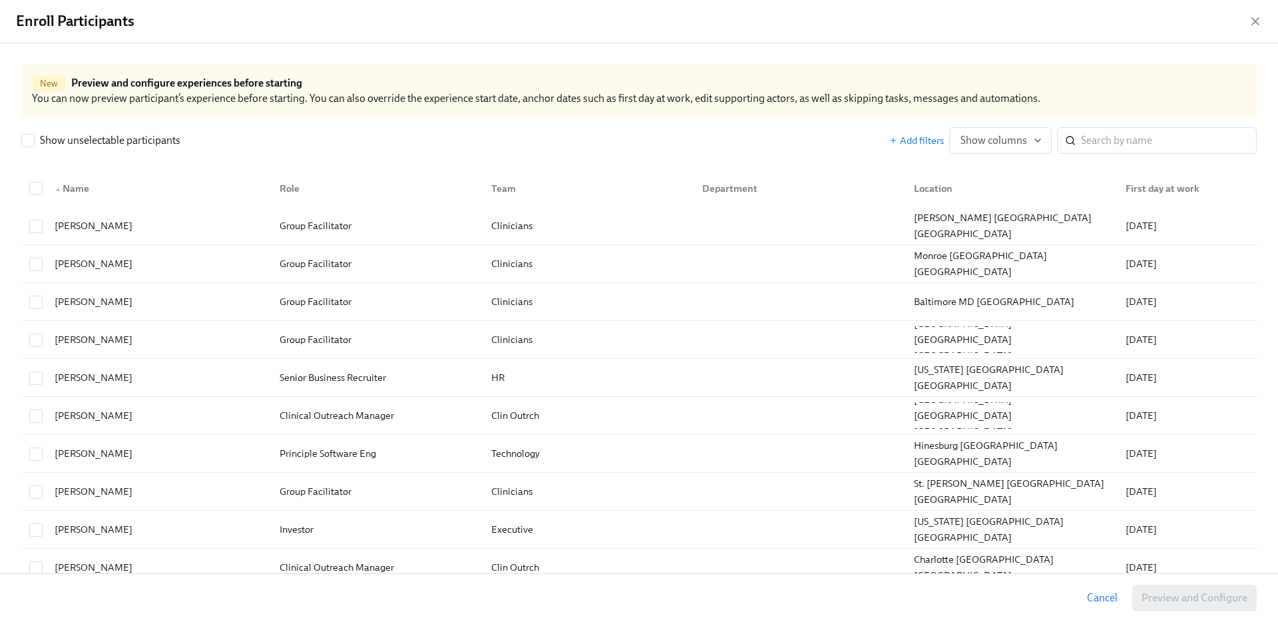
click at [1135, 126] on div "Show unselectable participants Add filters Show columns ​" at bounding box center [638, 134] width 1235 height 37
click at [1127, 137] on input "search" at bounding box center [1169, 140] width 176 height 27
paste input "[PERSON_NAME]"
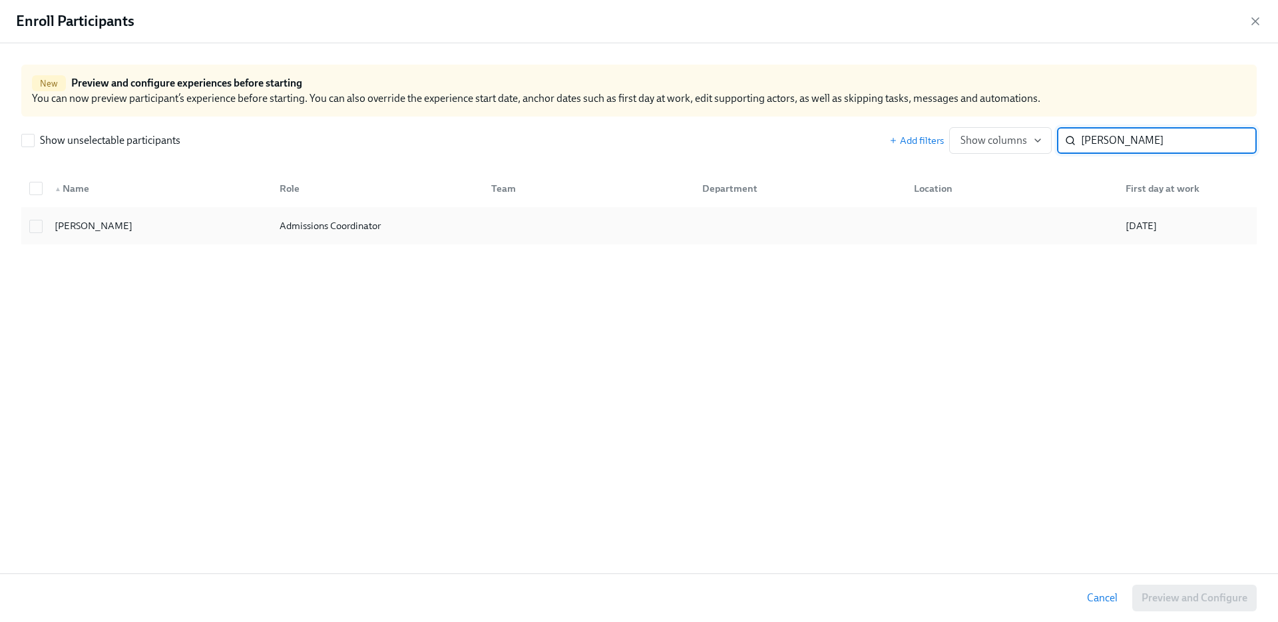
type input "[PERSON_NAME]"
click at [208, 220] on div "[PERSON_NAME]" at bounding box center [156, 225] width 225 height 27
checkbox input "true"
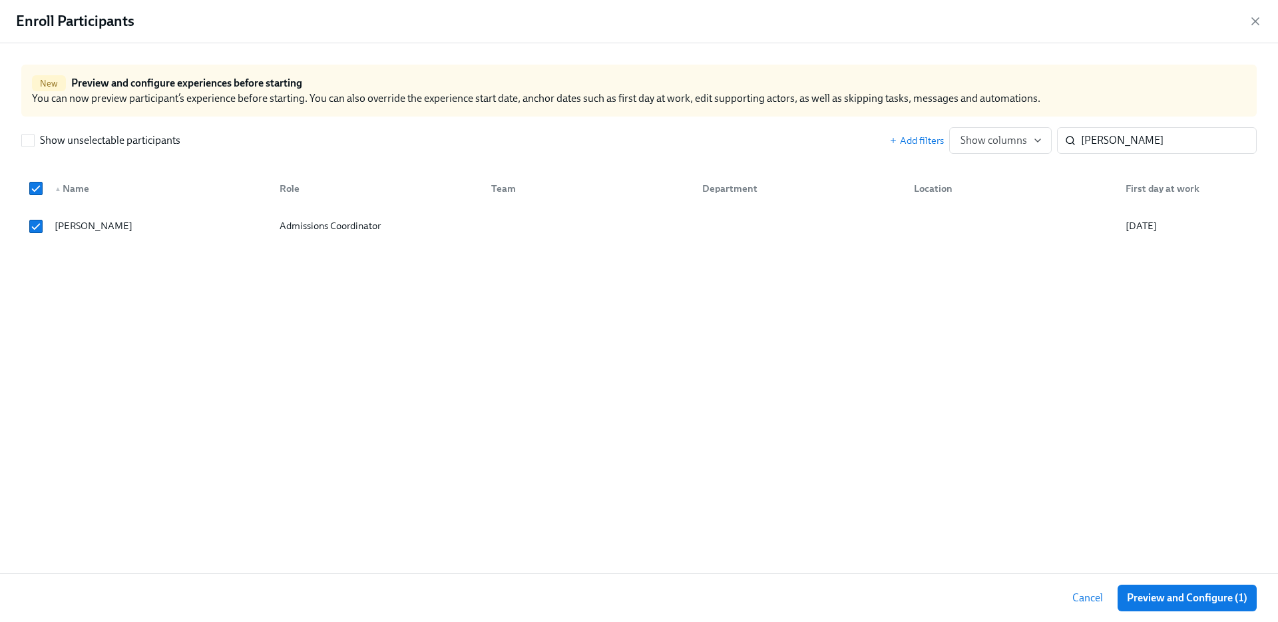
click at [1194, 580] on div "Cancel Preview and Configure (1)" at bounding box center [639, 597] width 1278 height 49
click at [1187, 592] on span "Preview and Configure (1)" at bounding box center [1187, 597] width 120 height 13
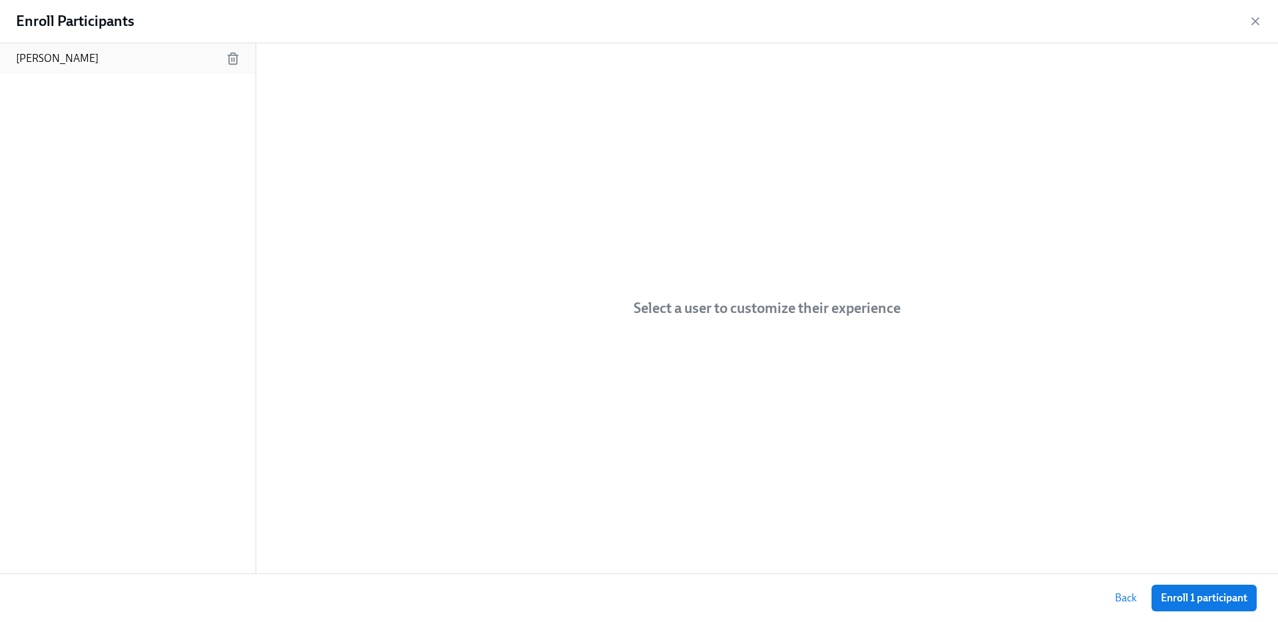
click at [147, 43] on div "[PERSON_NAME]" at bounding box center [128, 58] width 256 height 31
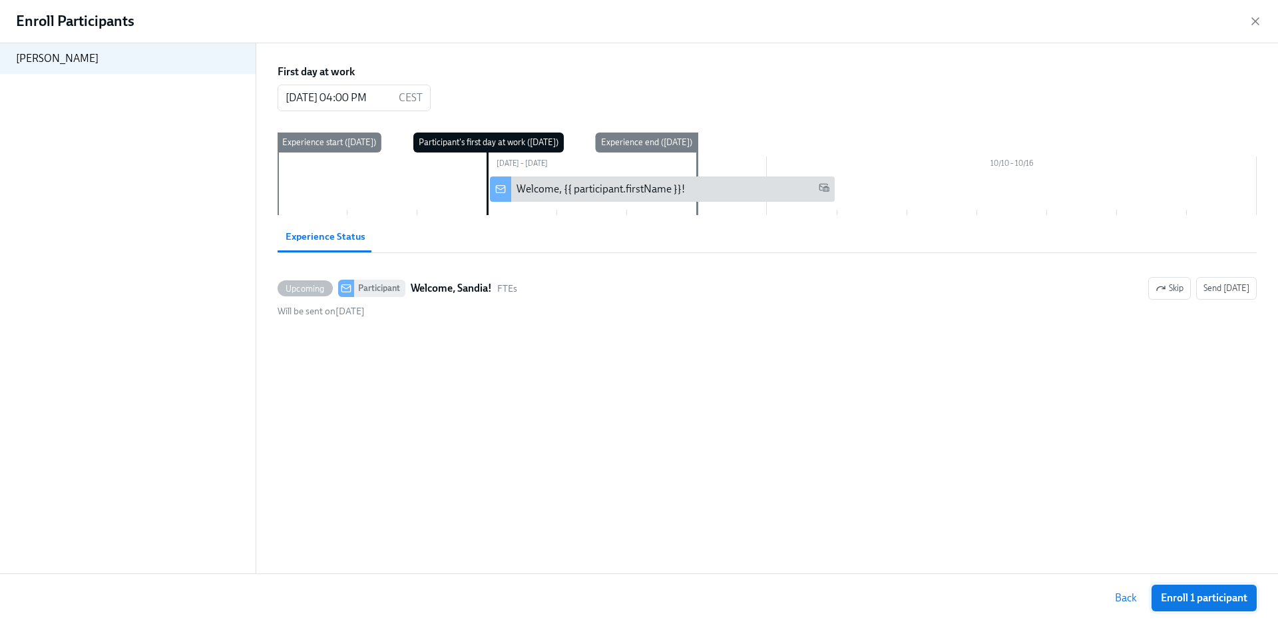
click at [1223, 587] on button "Enroll 1 participant" at bounding box center [1203, 597] width 105 height 27
